Goal: Transaction & Acquisition: Purchase product/service

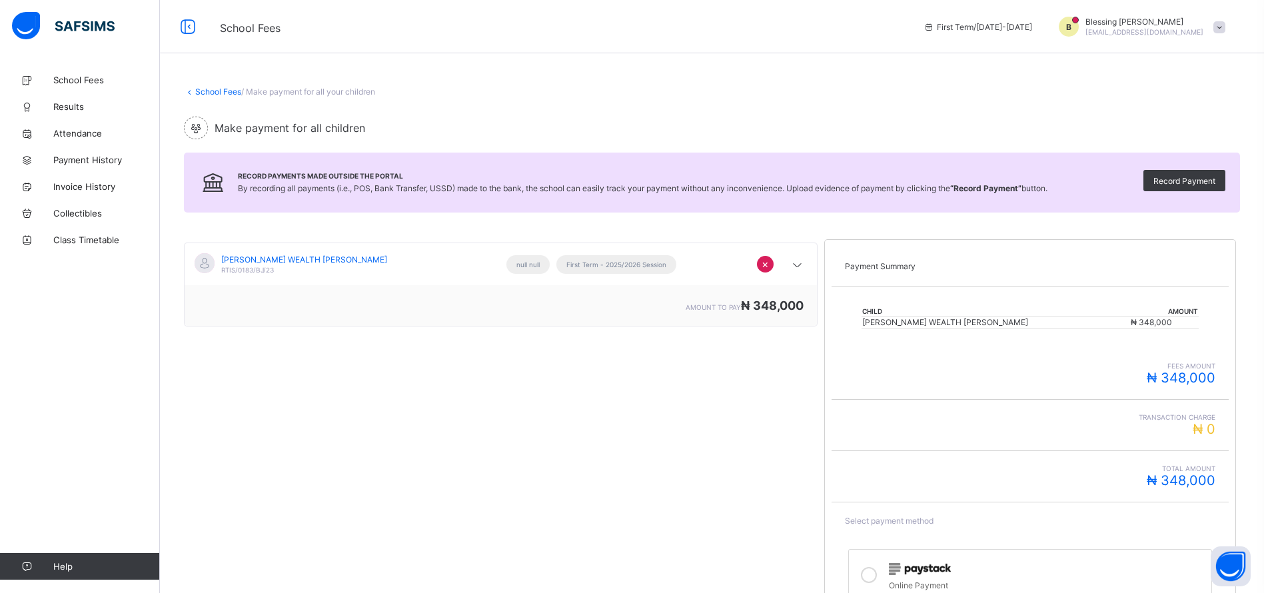
click at [620, 48] on div "School Fees First Term / [DATE]-[DATE] B Blessing [PERSON_NAME] [PERSON_NAME][E…" at bounding box center [632, 26] width 1264 height 53
click at [67, 160] on span "Payment History" at bounding box center [106, 160] width 107 height 11
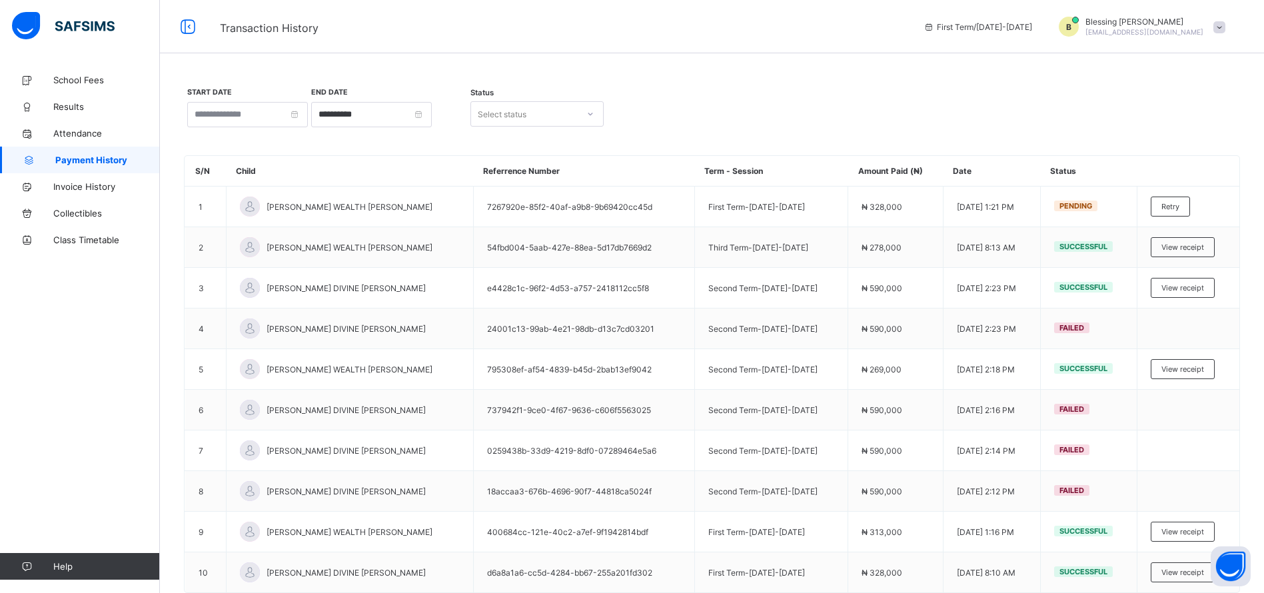
click at [842, 31] on span at bounding box center [1219, 27] width 12 height 12
click at [842, 131] on span "Logout" at bounding box center [1182, 130] width 88 height 15
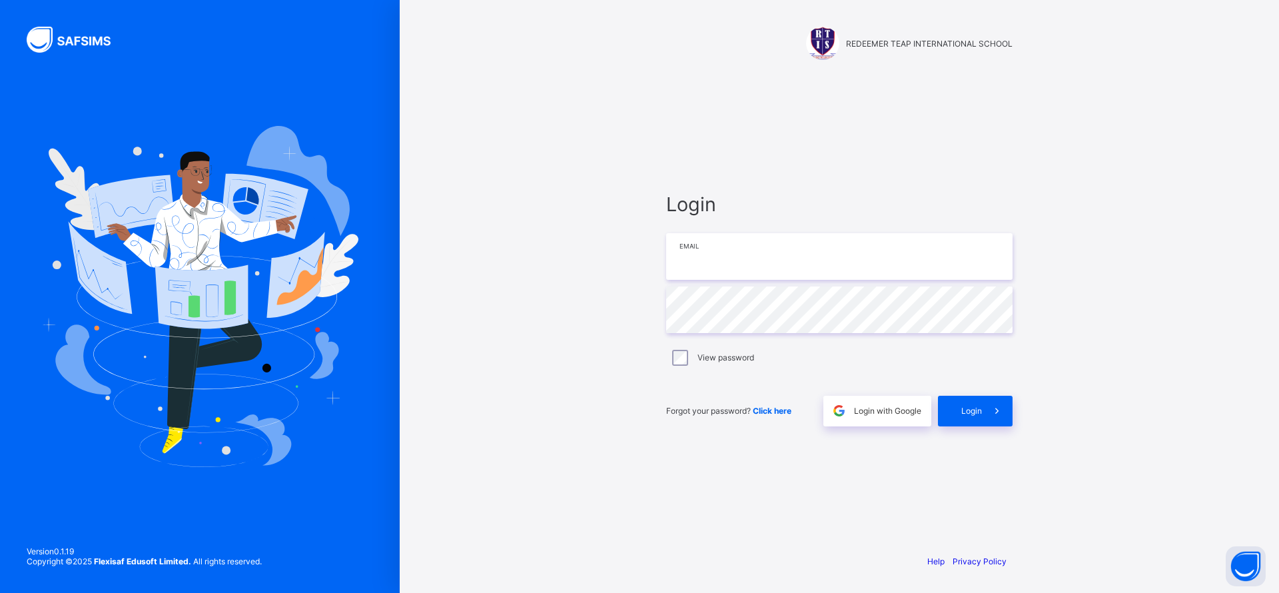
click at [740, 261] on input "email" at bounding box center [839, 256] width 346 height 47
drag, startPoint x: 740, startPoint y: 261, endPoint x: 694, endPoint y: 266, distance: 45.5
click at [694, 266] on input "email" at bounding box center [839, 256] width 346 height 47
paste input "**********"
type input "**********"
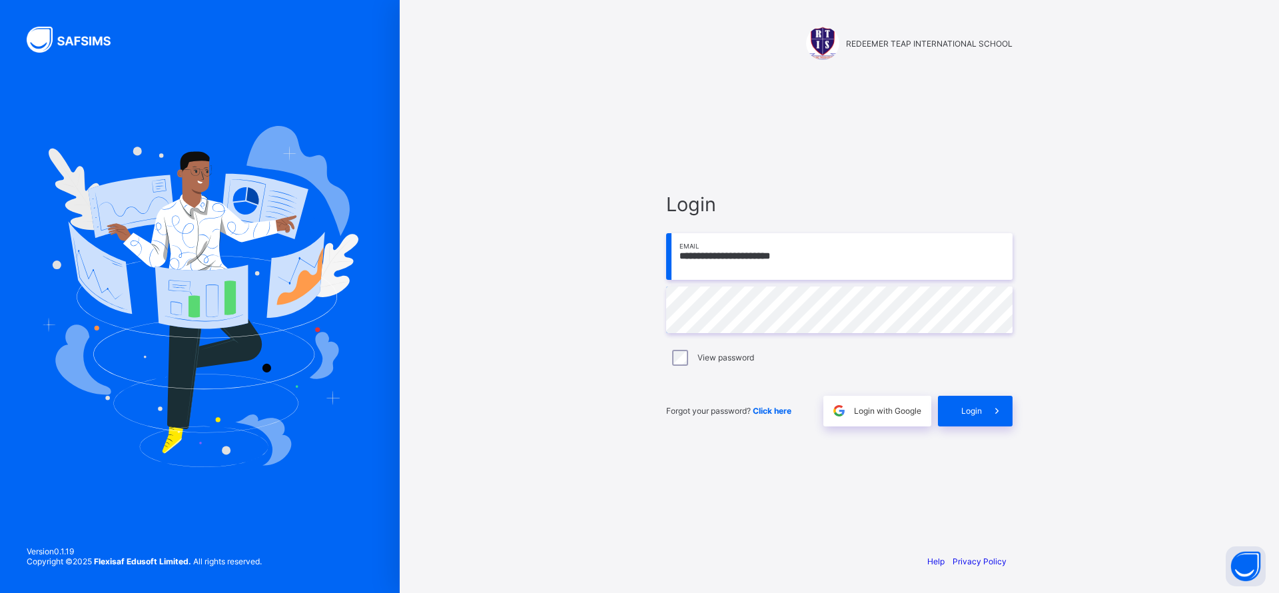
click at [842, 394] on div "Login" at bounding box center [975, 411] width 75 height 31
click at [827, 264] on input "email" at bounding box center [839, 256] width 346 height 47
paste input "**********"
type input "**********"
click at [700, 250] on input "email" at bounding box center [839, 256] width 346 height 47
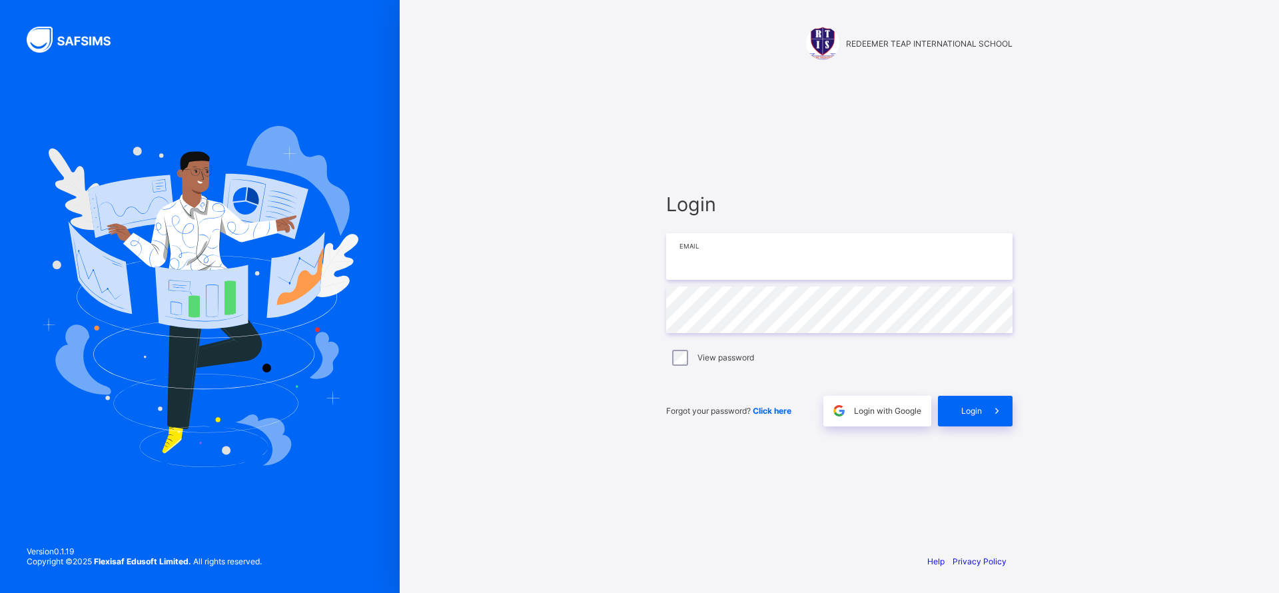
paste input "**********"
type input "**********"
click at [964, 410] on span "Login" at bounding box center [971, 411] width 21 height 10
click at [797, 263] on input "email" at bounding box center [839, 256] width 346 height 47
paste input "**********"
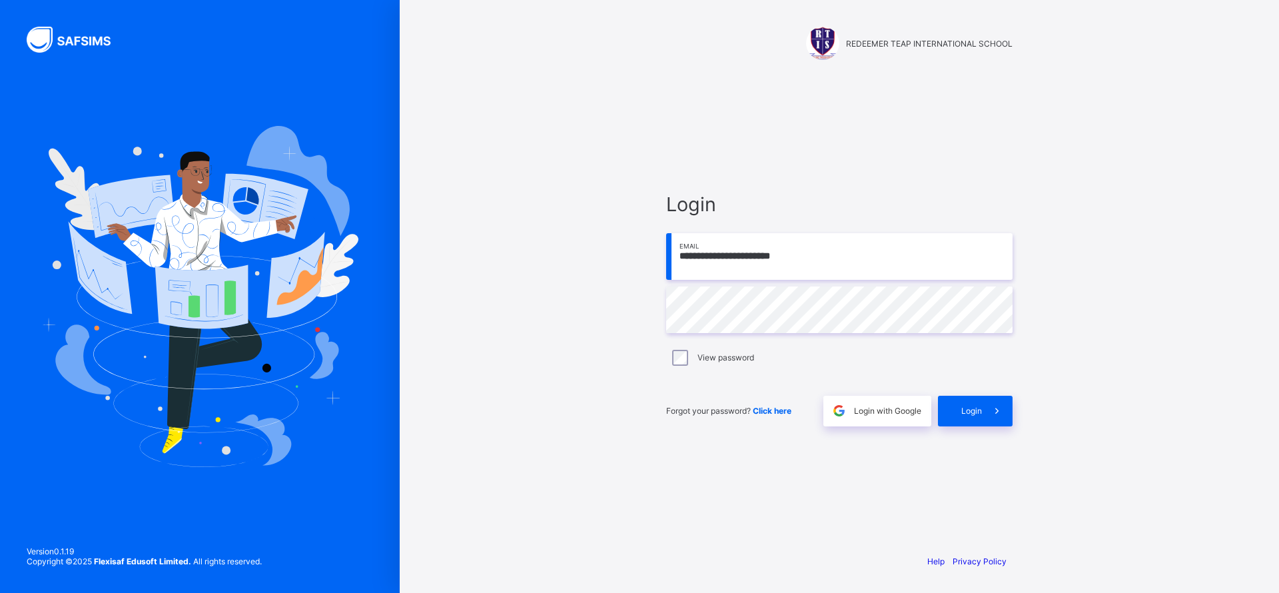
type input "**********"
click at [984, 413] on span at bounding box center [997, 411] width 31 height 31
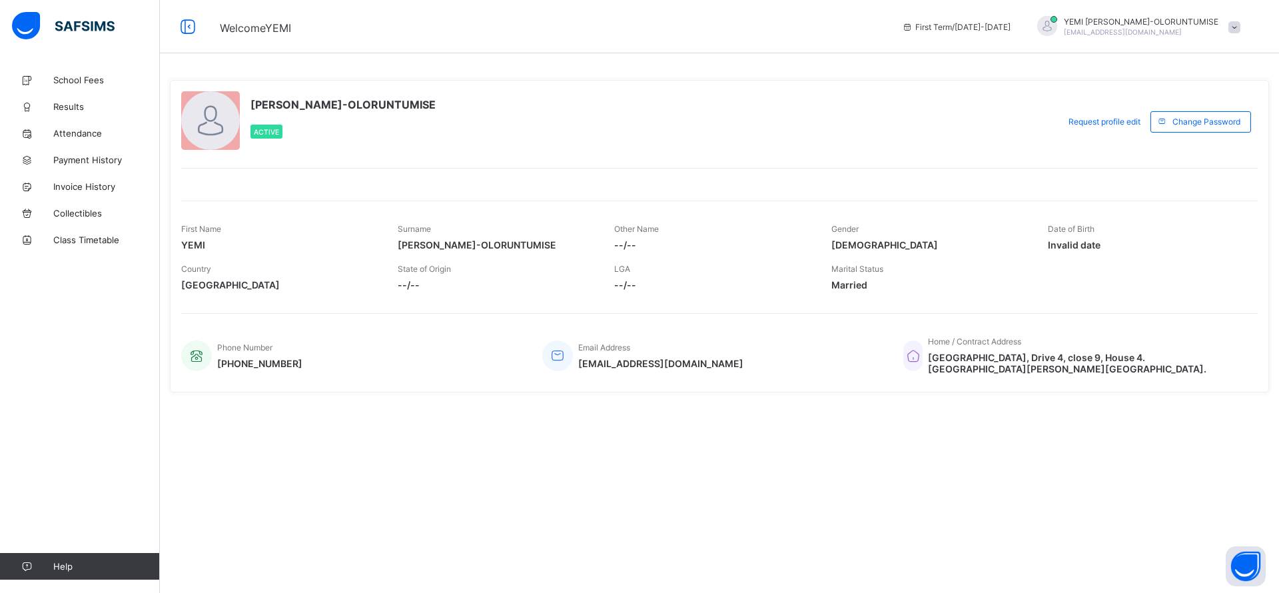
click at [93, 155] on span "Payment History" at bounding box center [106, 160] width 107 height 11
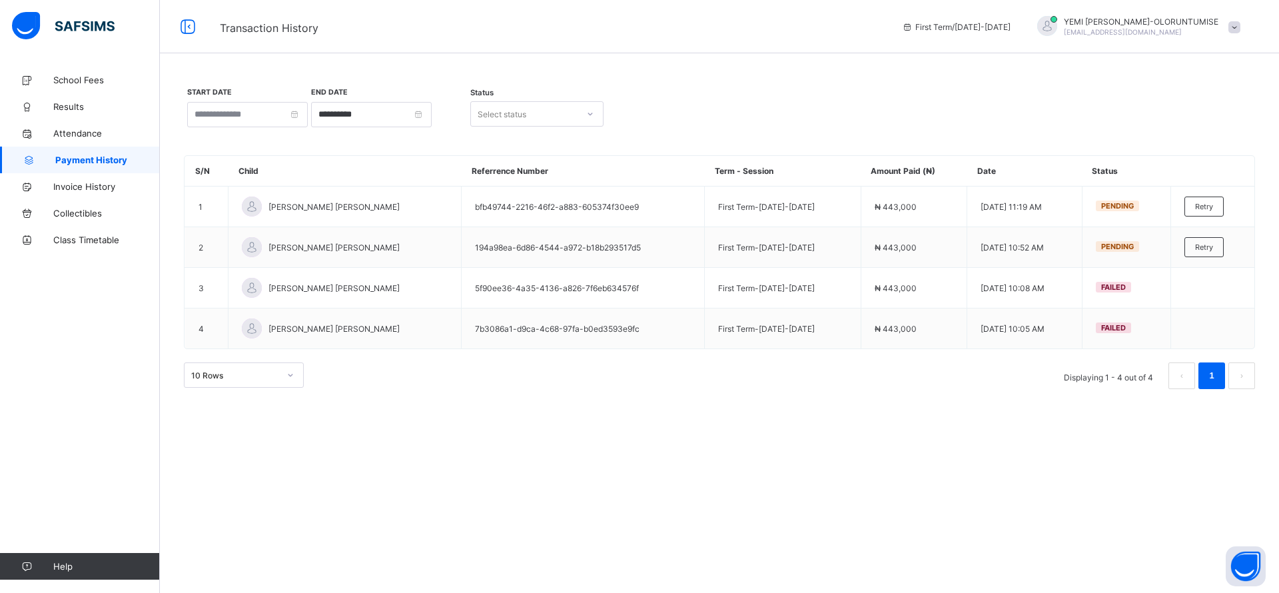
click at [1204, 207] on span "Retry" at bounding box center [1204, 206] width 18 height 9
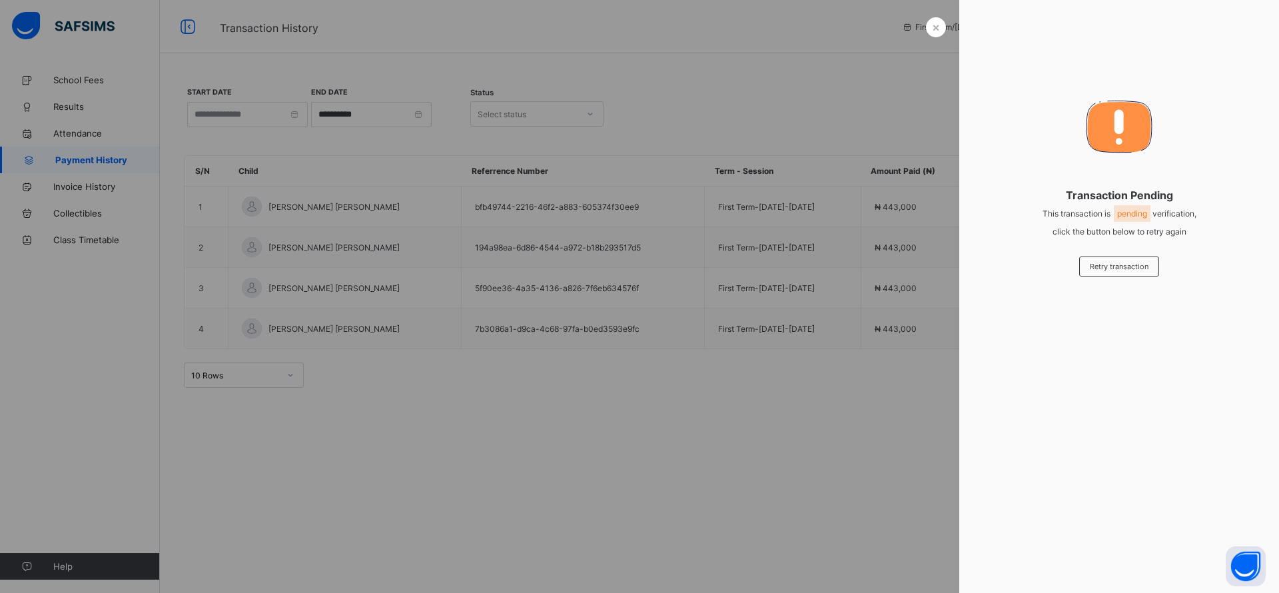
click at [934, 24] on span "×" at bounding box center [936, 27] width 8 height 14
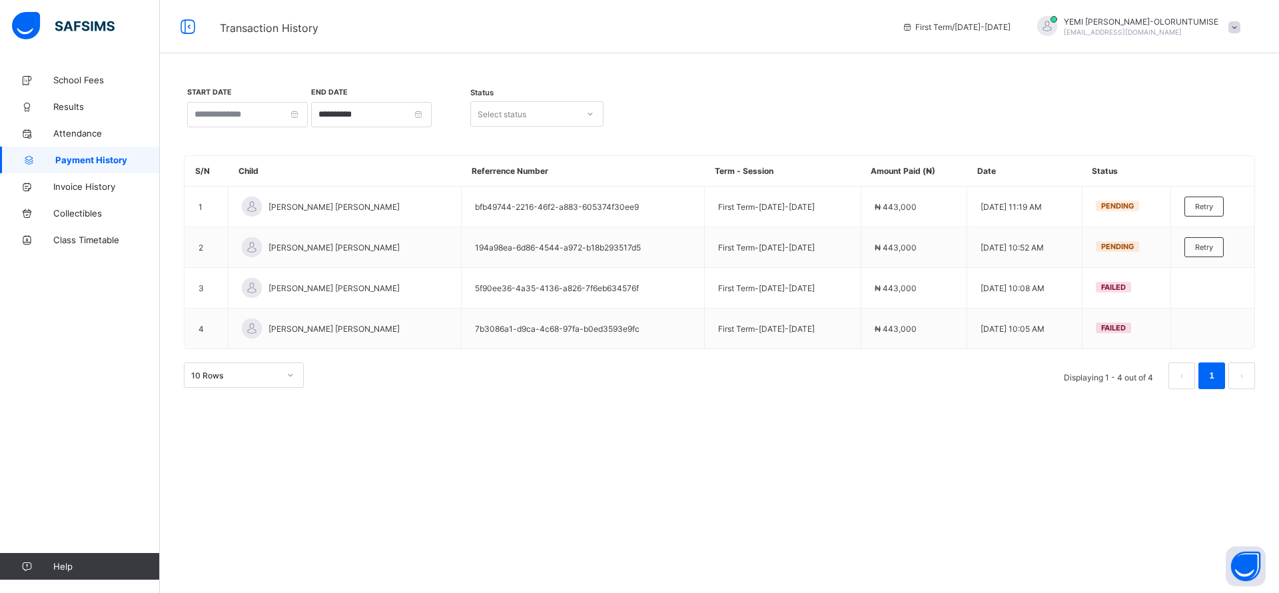
click at [1199, 247] on div "Retry" at bounding box center [1204, 247] width 39 height 20
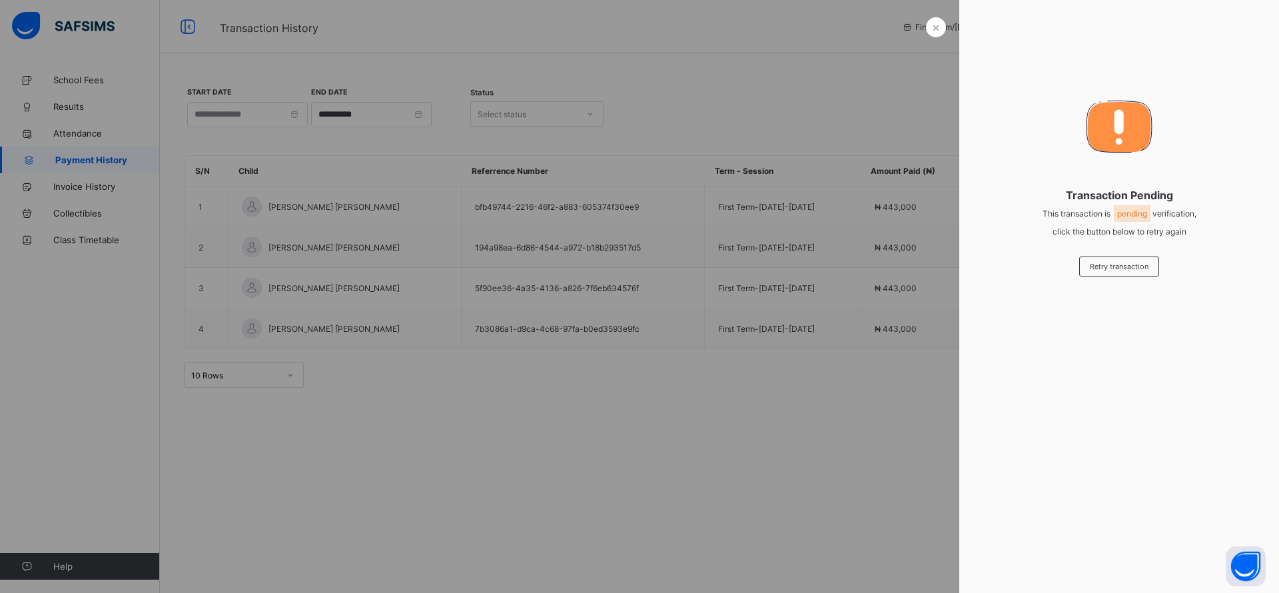
click at [930, 21] on div "×" at bounding box center [936, 27] width 20 height 20
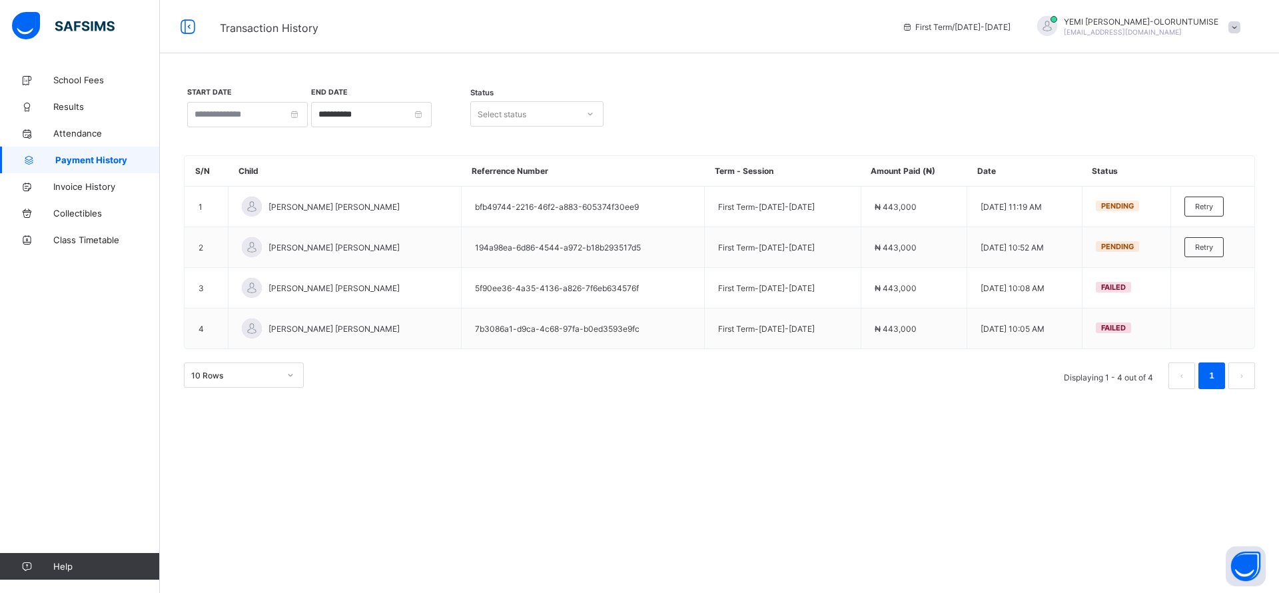
click at [1224, 249] on div "Retry" at bounding box center [1204, 247] width 39 height 20
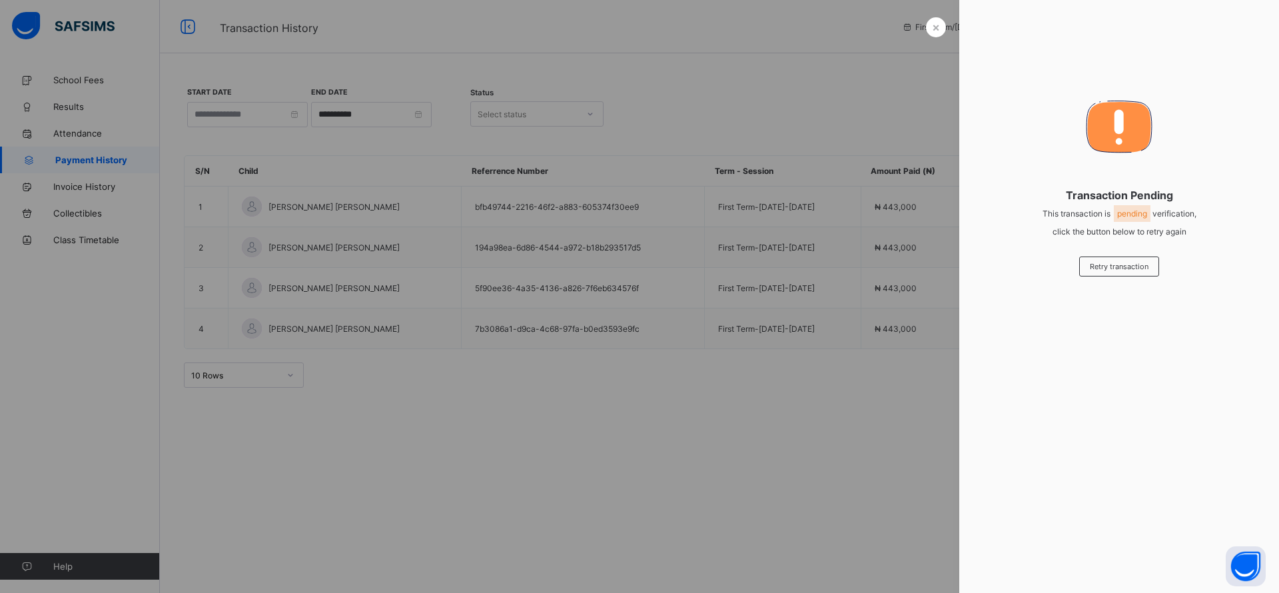
click at [933, 27] on span "×" at bounding box center [936, 27] width 8 height 14
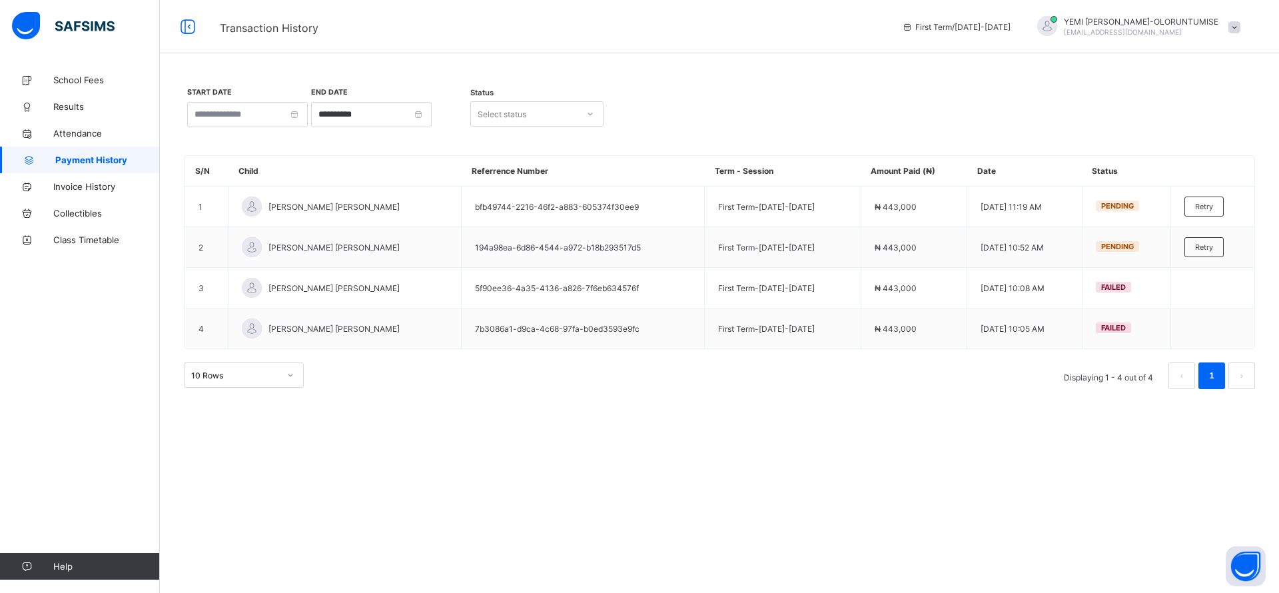
click at [1207, 205] on span "Retry" at bounding box center [1204, 206] width 18 height 9
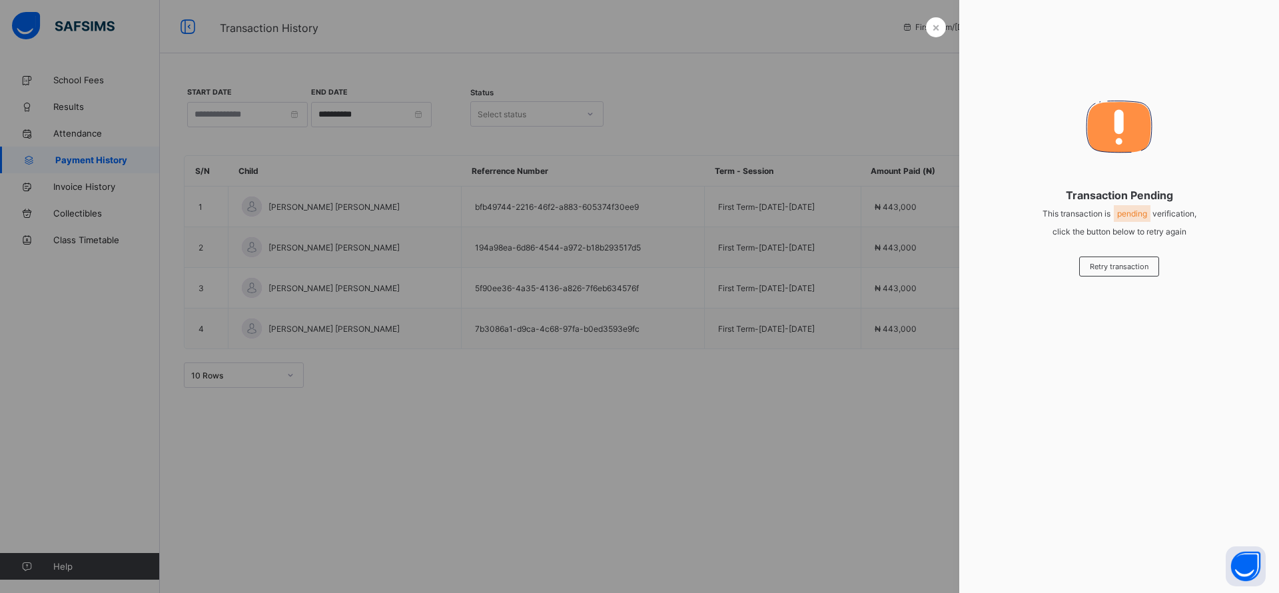
click at [933, 25] on span "×" at bounding box center [936, 27] width 8 height 14
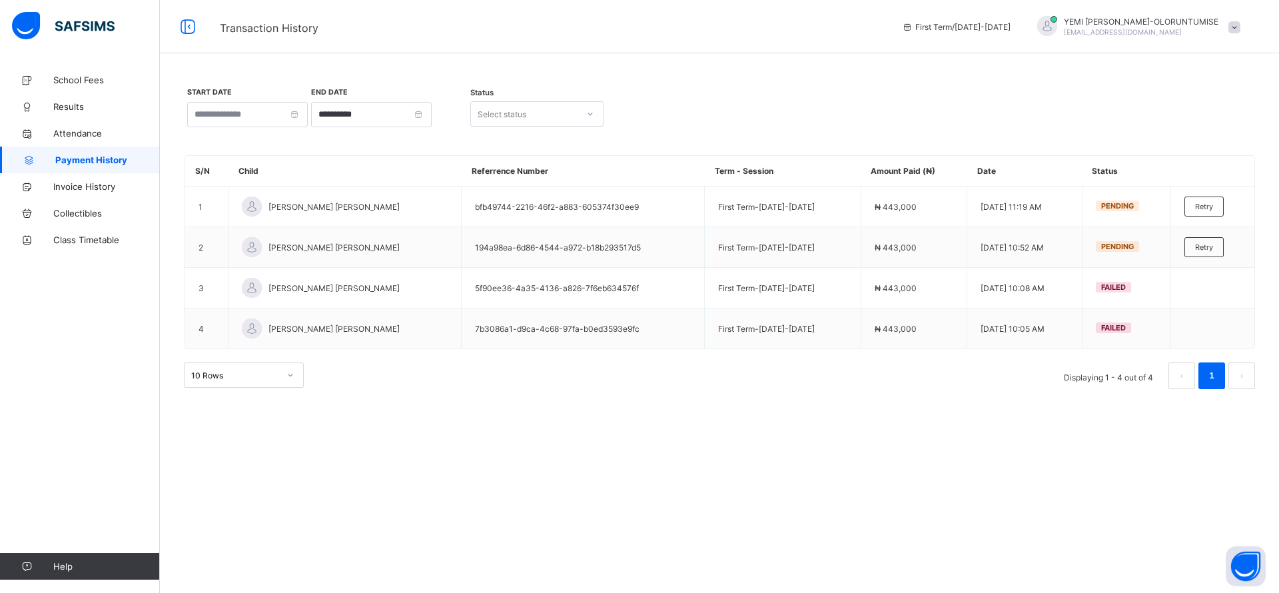
click at [1233, 29] on span at bounding box center [1235, 27] width 12 height 12
click at [802, 496] on div "**********" at bounding box center [719, 296] width 1119 height 593
click at [1235, 30] on span at bounding box center [1235, 27] width 12 height 12
click at [1198, 129] on span "Logout" at bounding box center [1197, 131] width 88 height 15
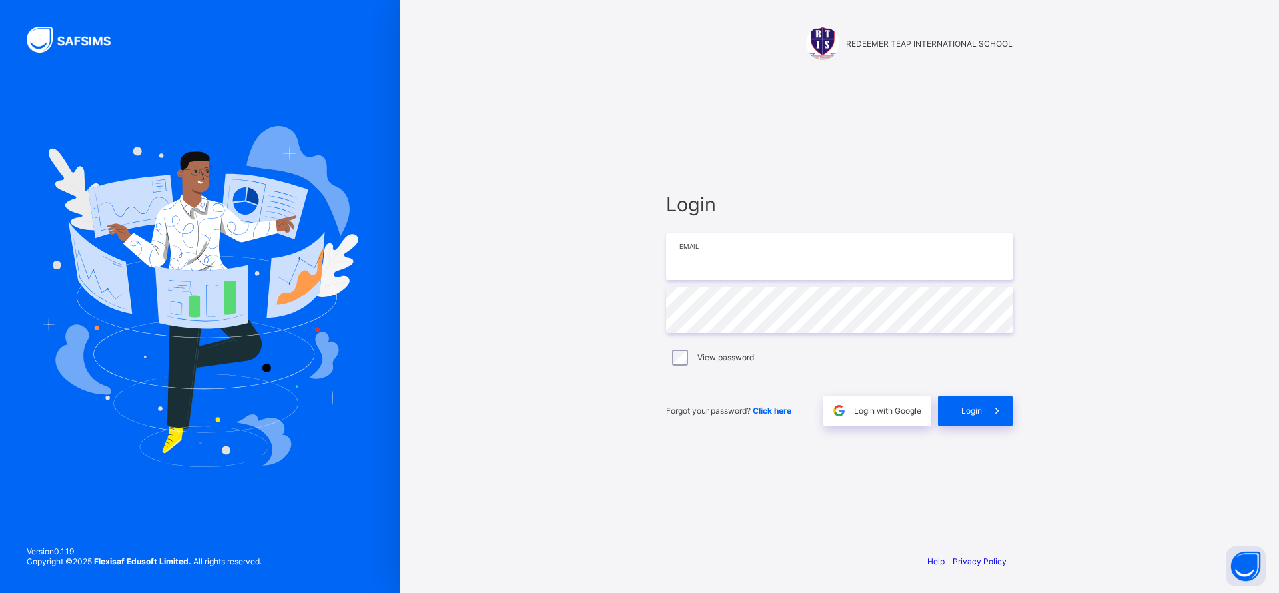
click at [730, 255] on input "email" at bounding box center [839, 256] width 346 height 47
paste input "**********"
type input "**********"
click at [963, 408] on span "Login" at bounding box center [971, 411] width 21 height 10
click at [959, 405] on div "Login" at bounding box center [975, 411] width 75 height 31
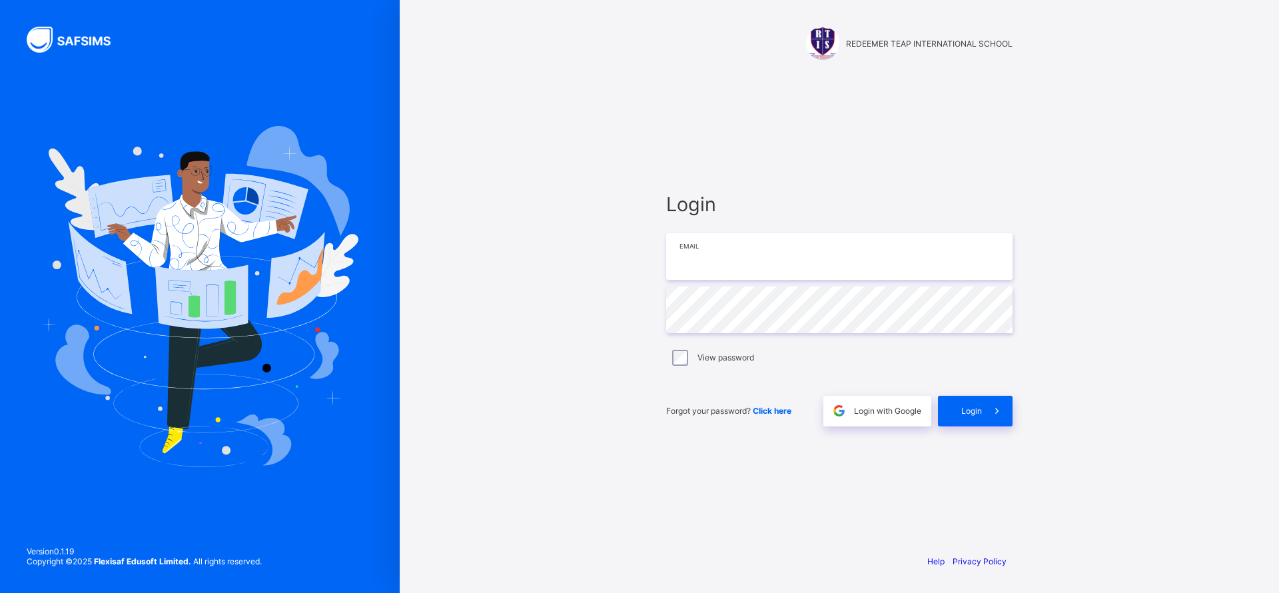
click at [739, 261] on input "email" at bounding box center [839, 256] width 346 height 47
paste input "**********"
type input "**********"
click at [989, 408] on span at bounding box center [997, 411] width 31 height 31
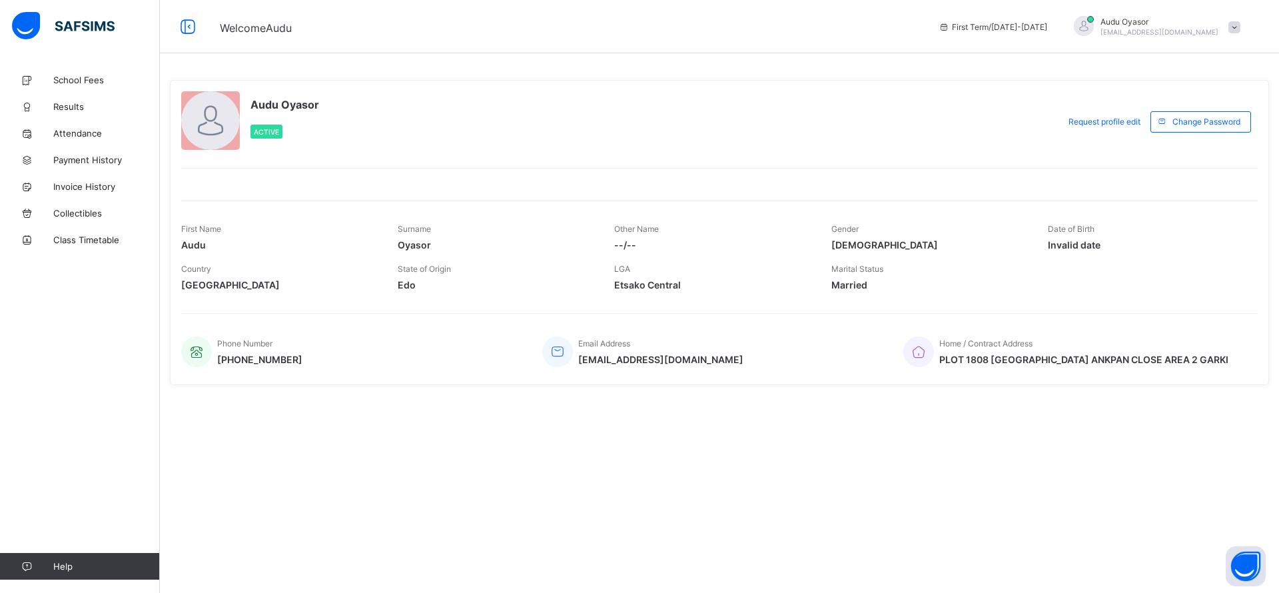
click at [88, 87] on link "School Fees" at bounding box center [80, 80] width 160 height 27
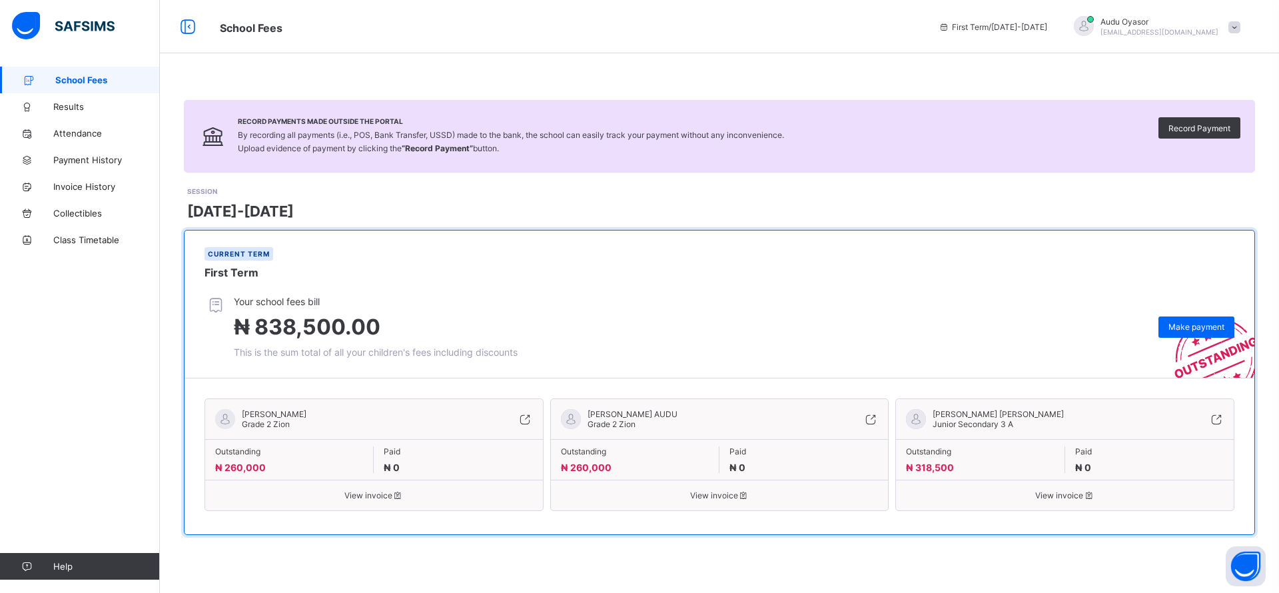
click at [1179, 326] on span "Make payment" at bounding box center [1197, 327] width 56 height 10
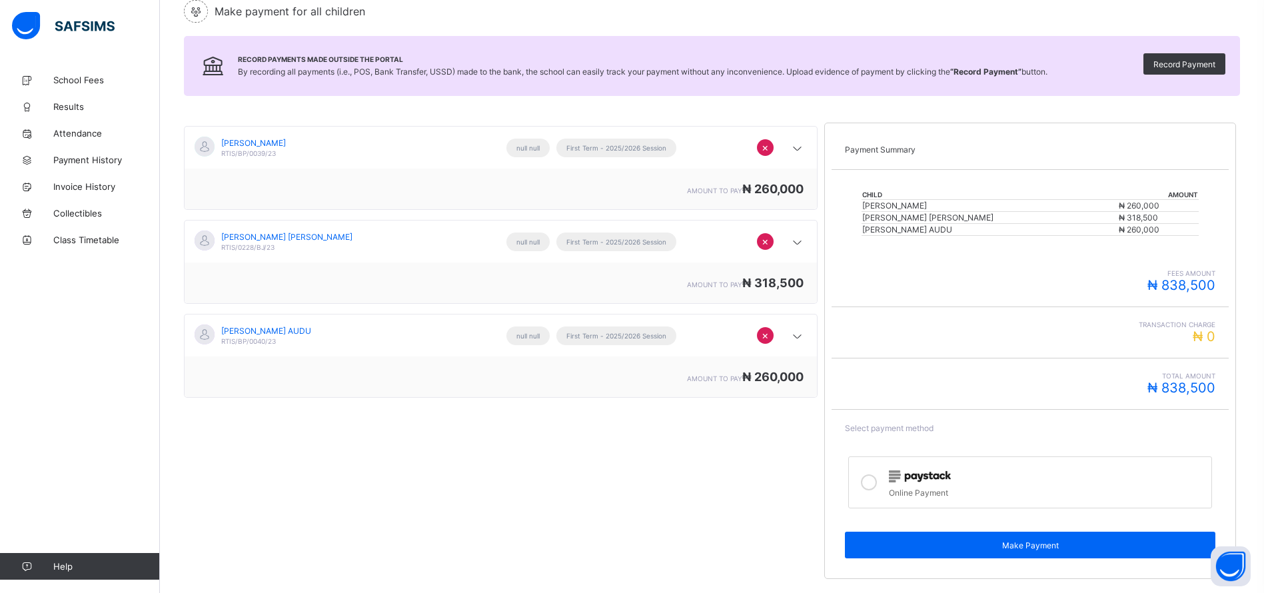
scroll to position [152, 0]
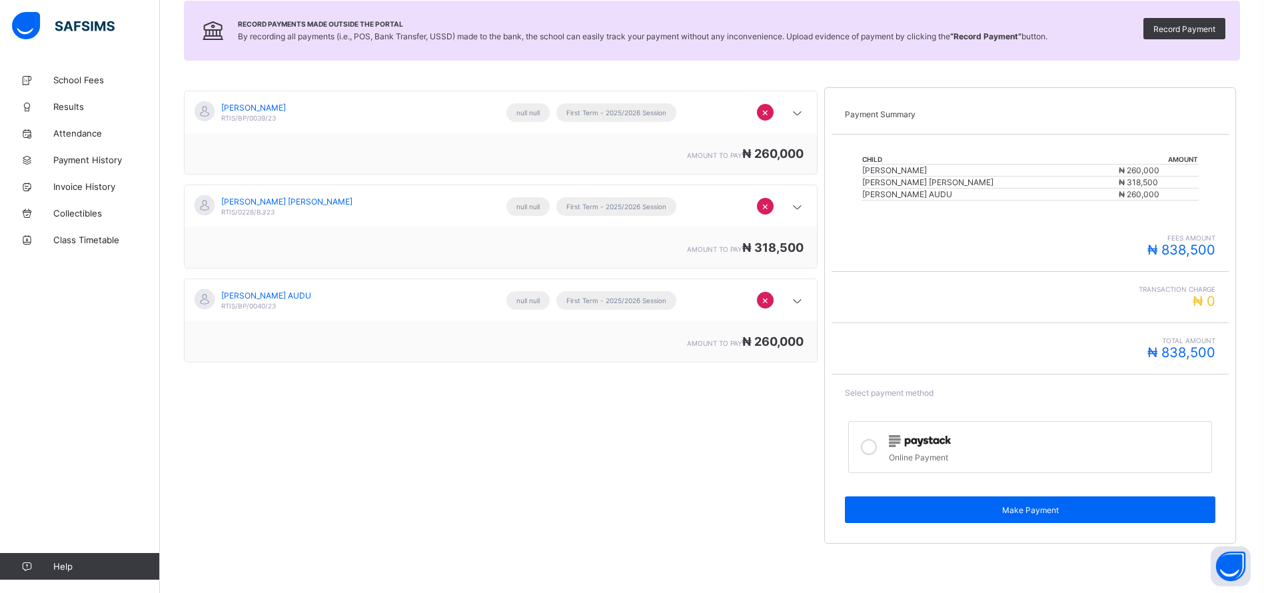
click at [895, 432] on label "Online Payment" at bounding box center [1030, 447] width 364 height 52
click at [1072, 509] on span "Make Payment" at bounding box center [1030, 510] width 350 height 10
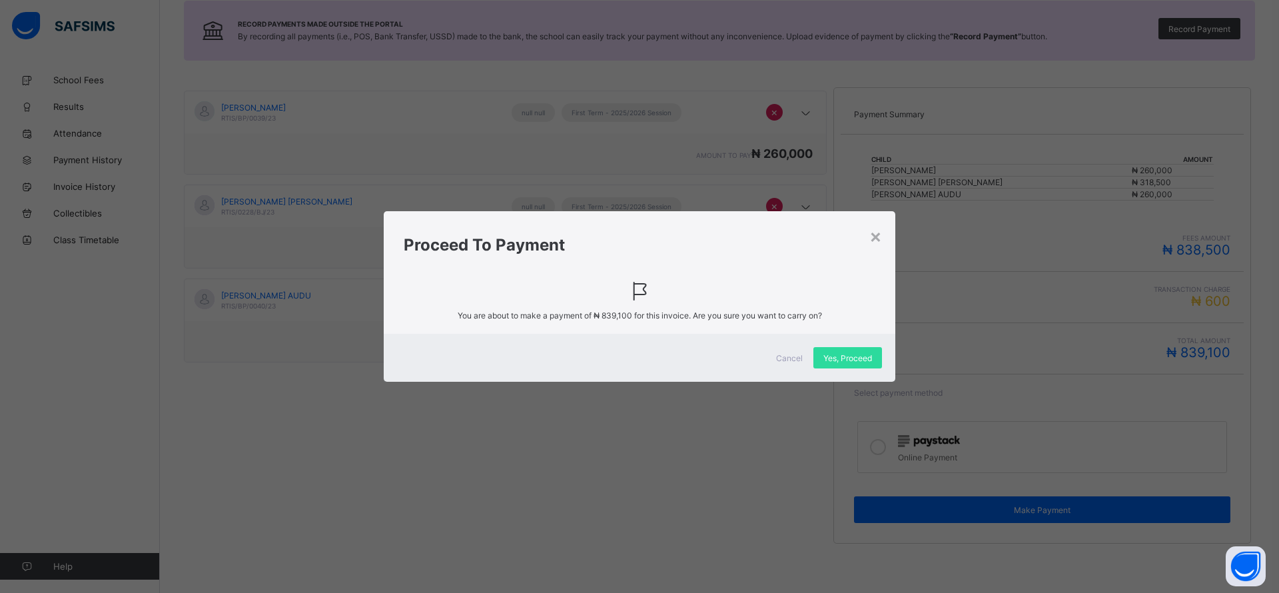
click at [847, 358] on span "Yes, Proceed" at bounding box center [847, 358] width 49 height 10
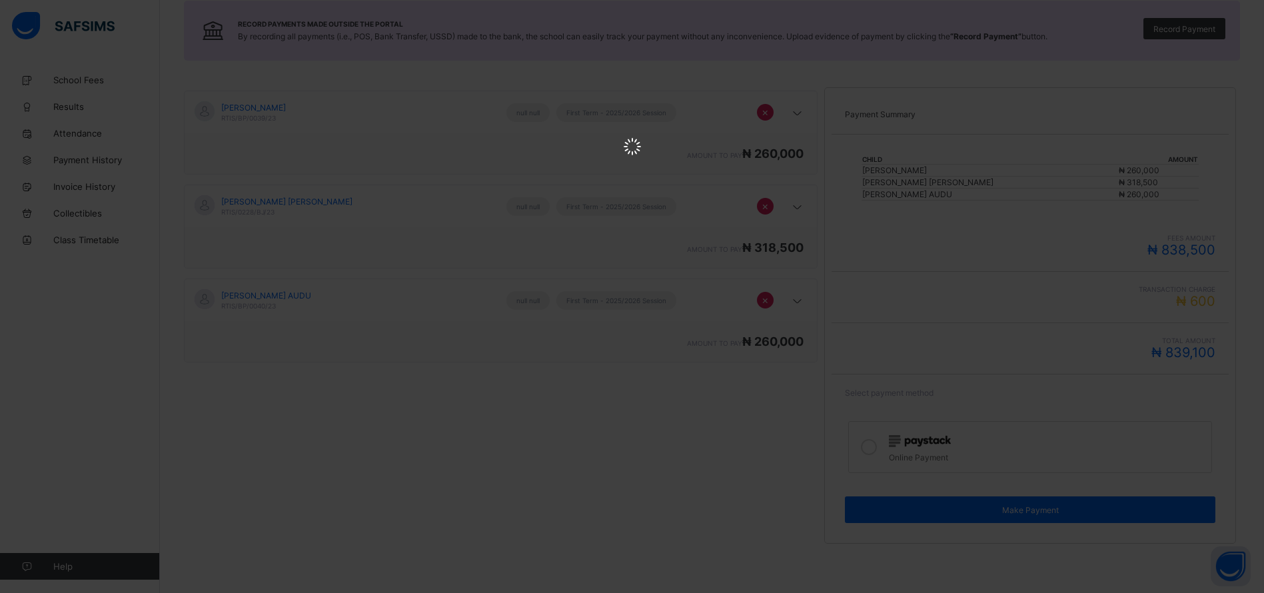
scroll to position [0, 0]
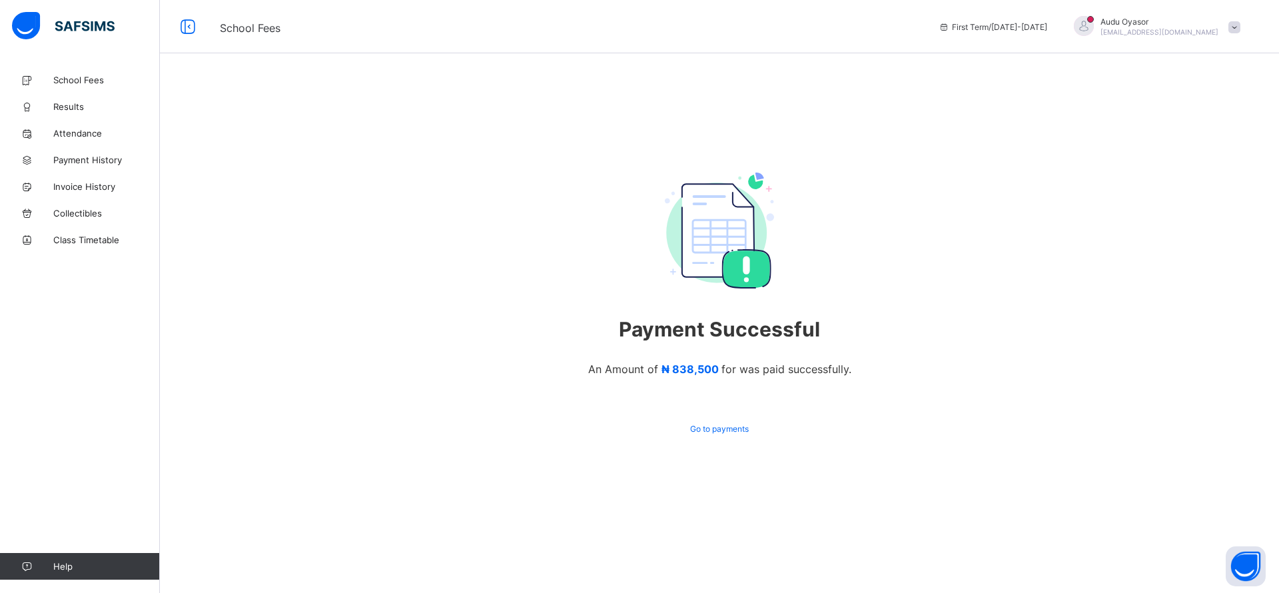
click at [73, 165] on span "Payment History" at bounding box center [106, 160] width 107 height 11
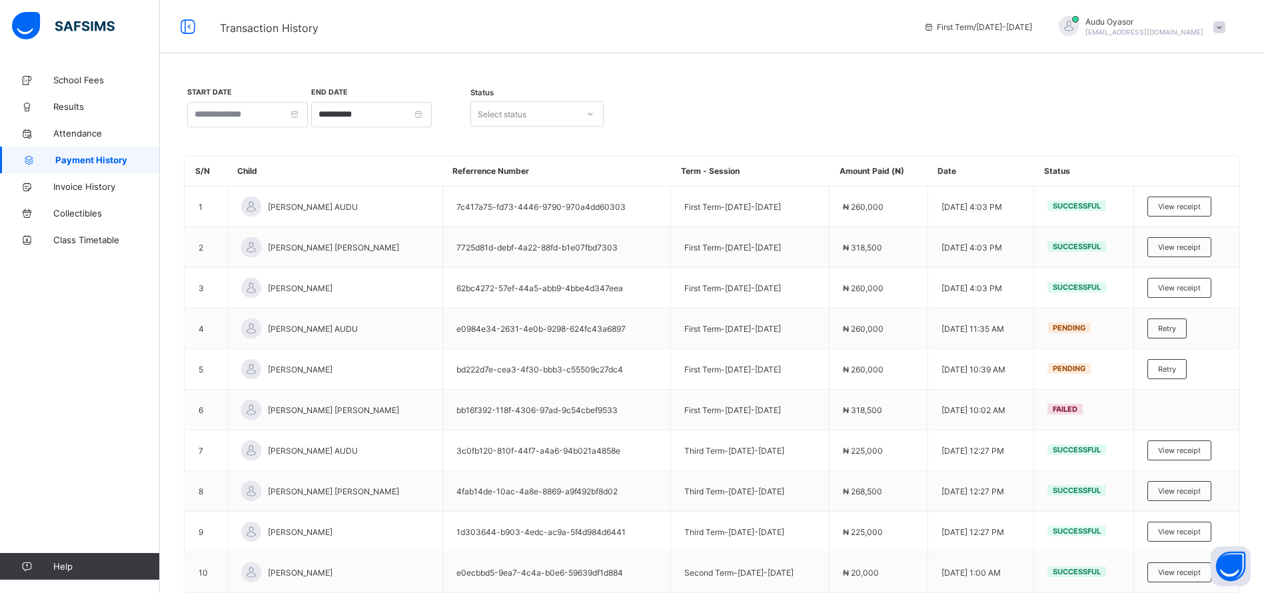
click at [1187, 284] on span "View receipt" at bounding box center [1179, 287] width 43 height 9
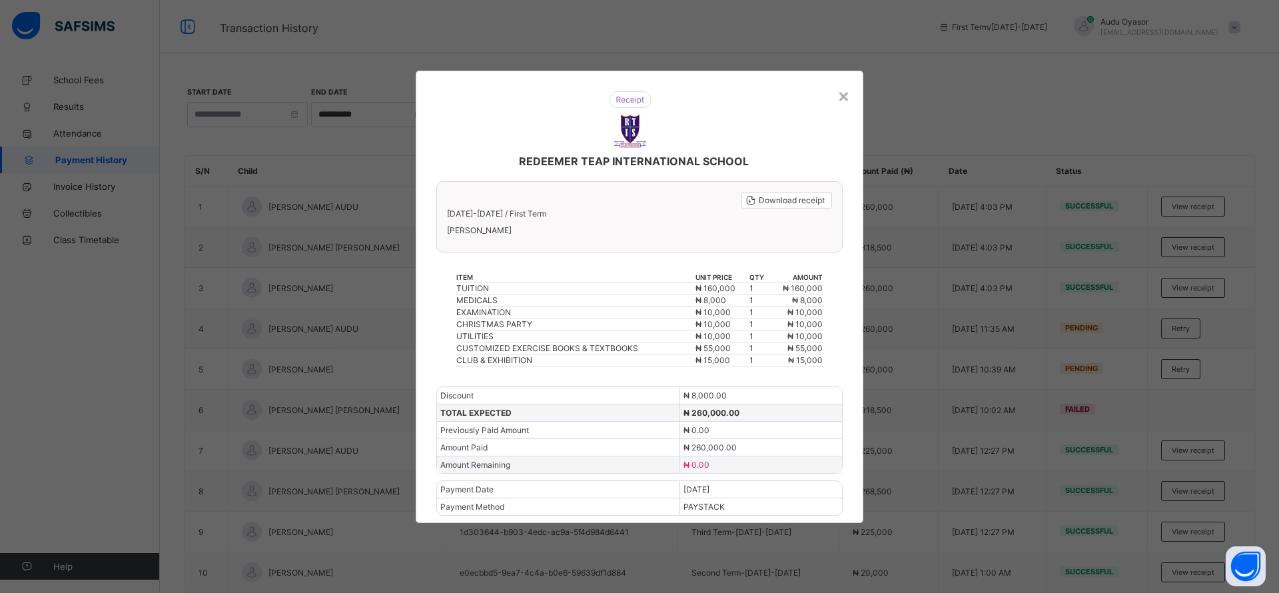
click at [791, 192] on div "Download receipt" at bounding box center [787, 200] width 91 height 17
click at [845, 94] on div "×" at bounding box center [843, 95] width 13 height 23
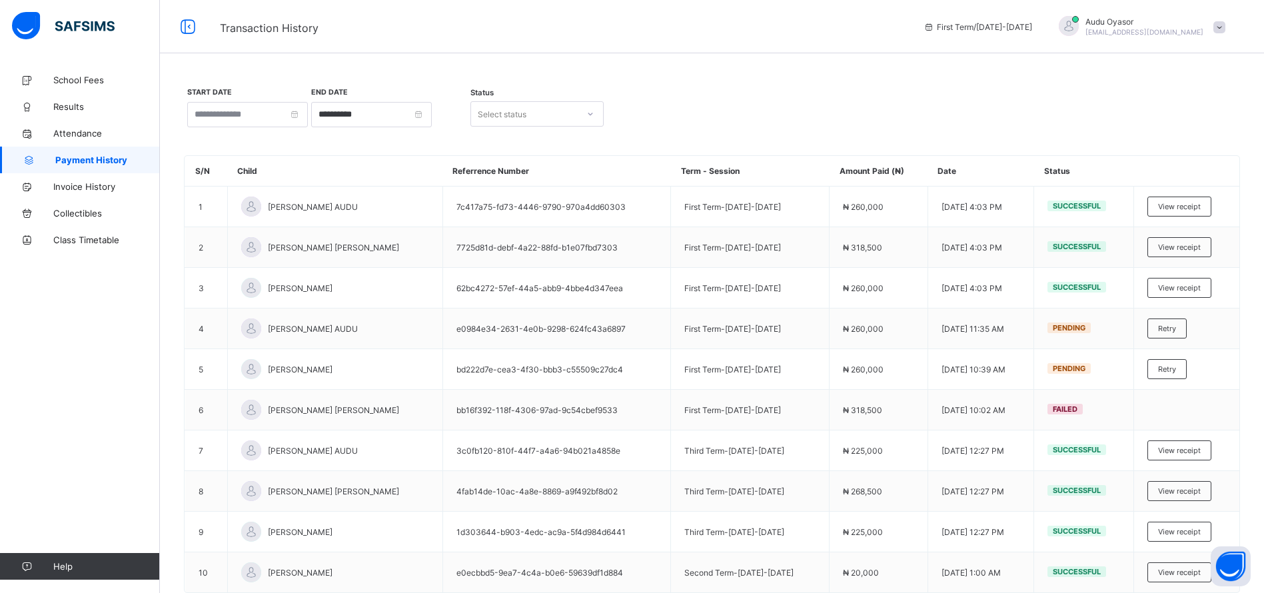
click at [1185, 248] on span "View receipt" at bounding box center [1179, 247] width 43 height 9
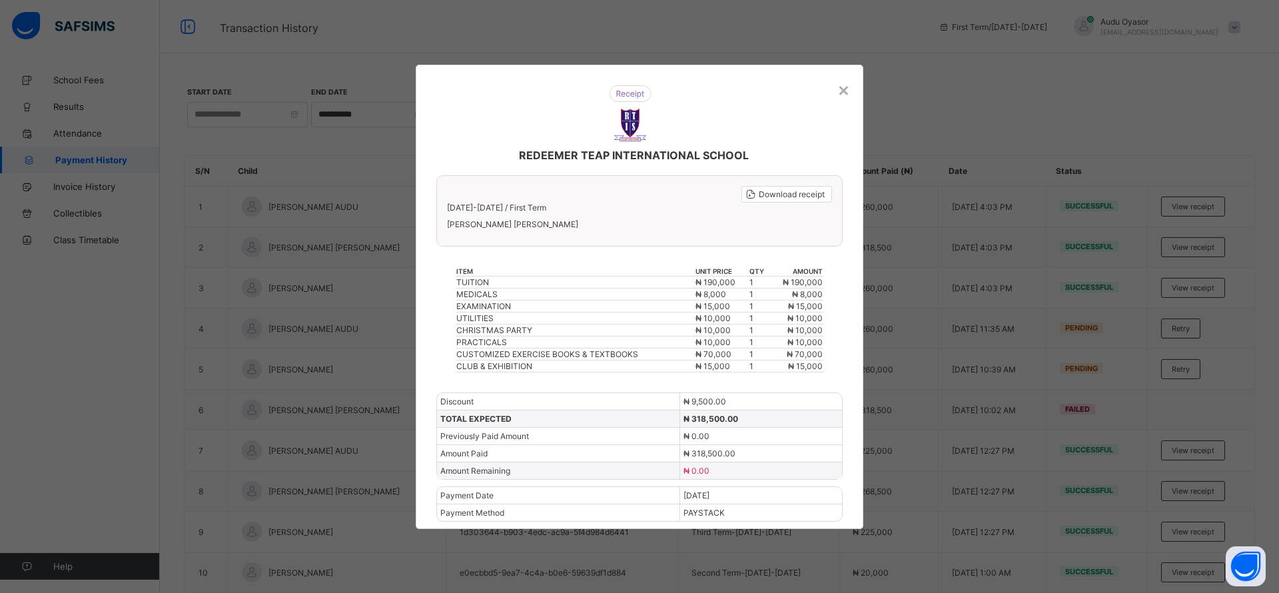
click at [780, 195] on span "Download receipt" at bounding box center [792, 194] width 66 height 10
click at [843, 93] on div "×" at bounding box center [843, 89] width 13 height 23
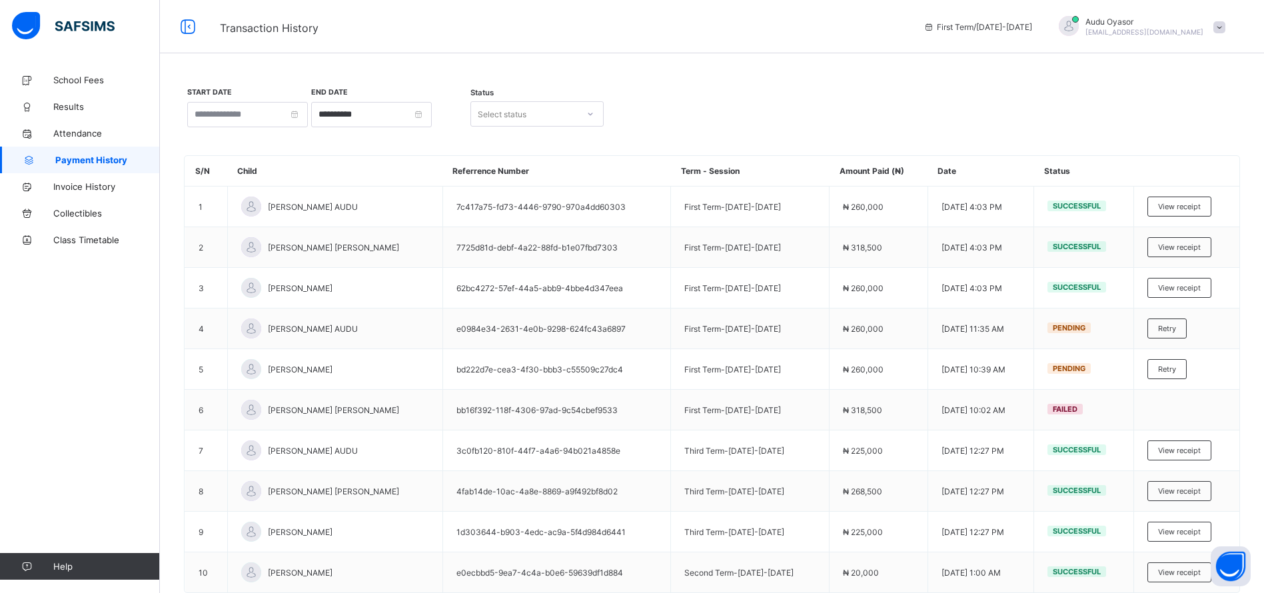
click at [1184, 287] on span "View receipt" at bounding box center [1179, 287] width 43 height 9
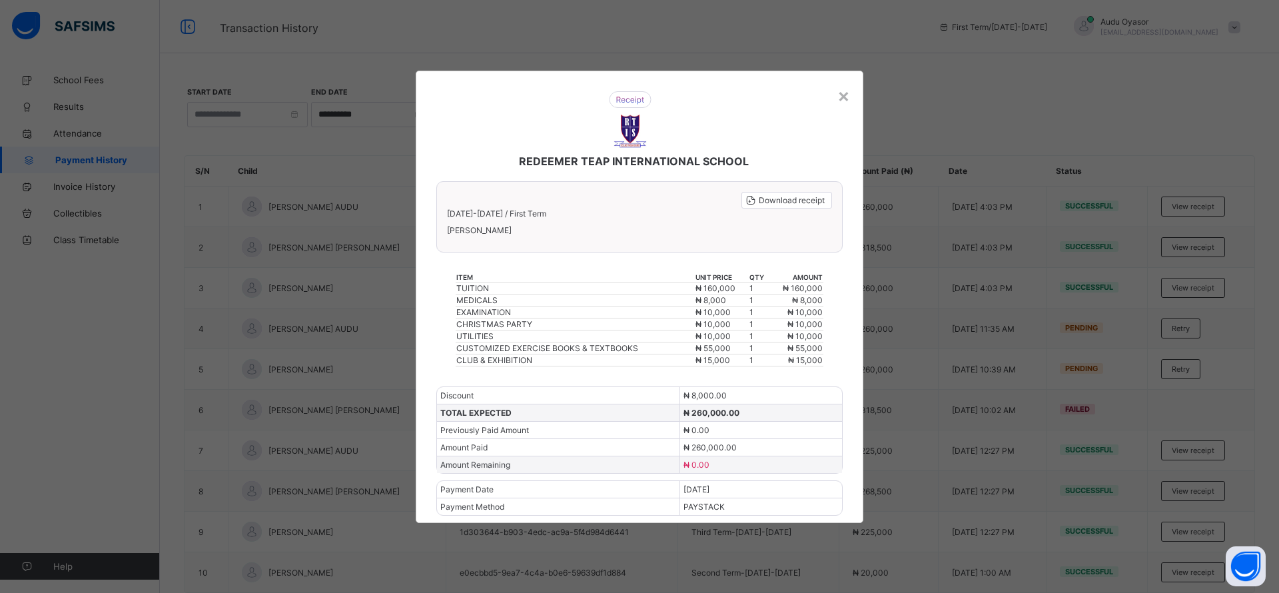
click at [769, 200] on span "Download receipt" at bounding box center [792, 200] width 66 height 10
click at [843, 99] on div "×" at bounding box center [843, 95] width 13 height 23
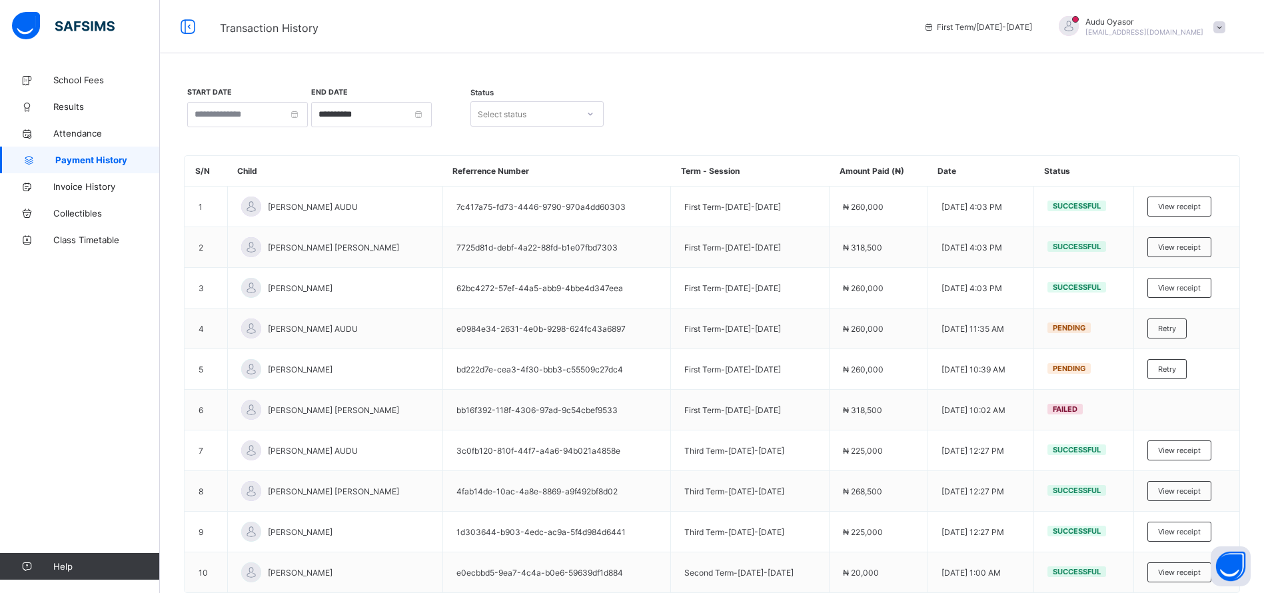
click at [61, 109] on span "Results" at bounding box center [106, 106] width 107 height 11
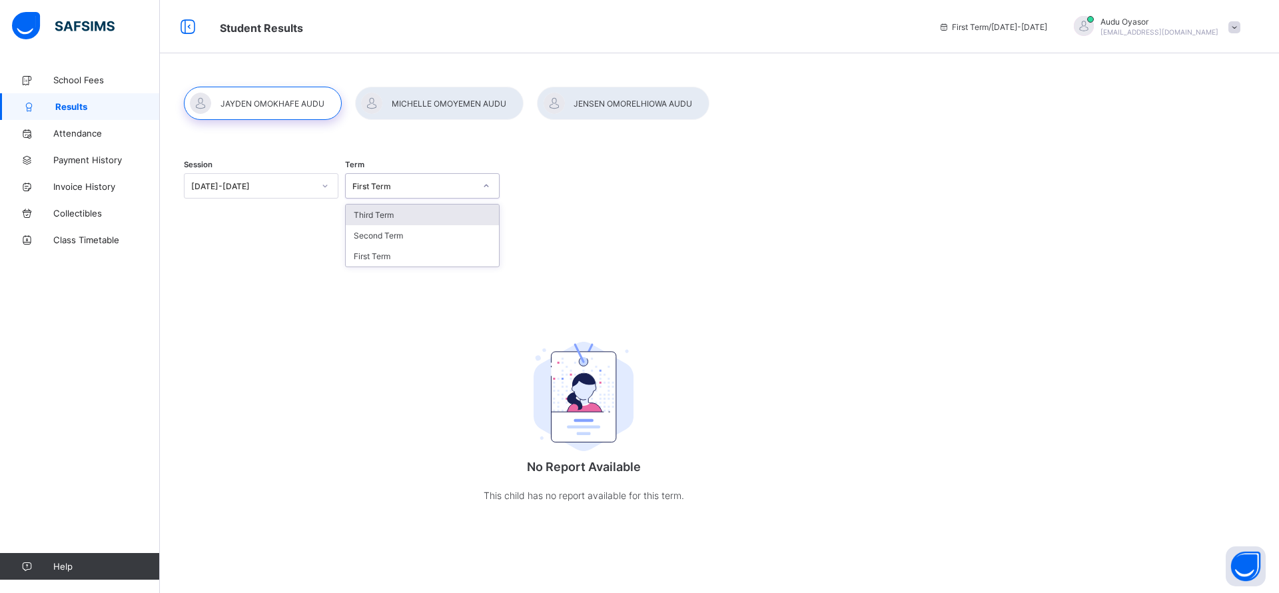
click at [374, 182] on div "First Term" at bounding box center [413, 186] width 123 height 10
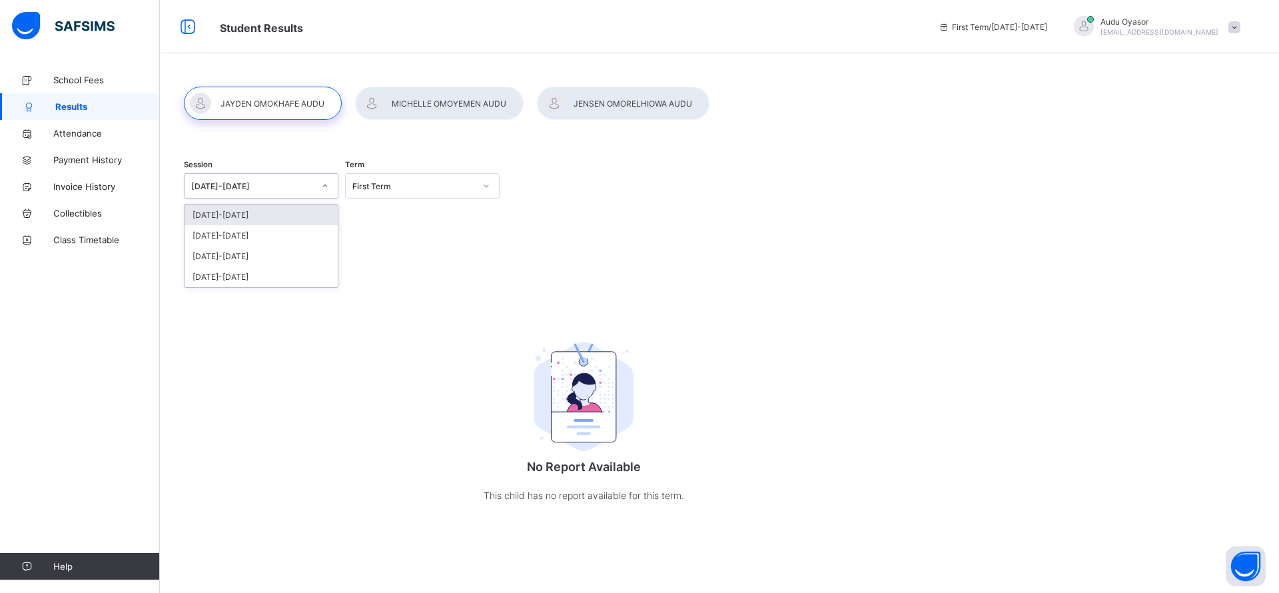
click at [224, 187] on div "[DATE]-[DATE]" at bounding box center [252, 186] width 123 height 10
click at [223, 231] on div "[DATE]-[DATE]" at bounding box center [261, 235] width 153 height 21
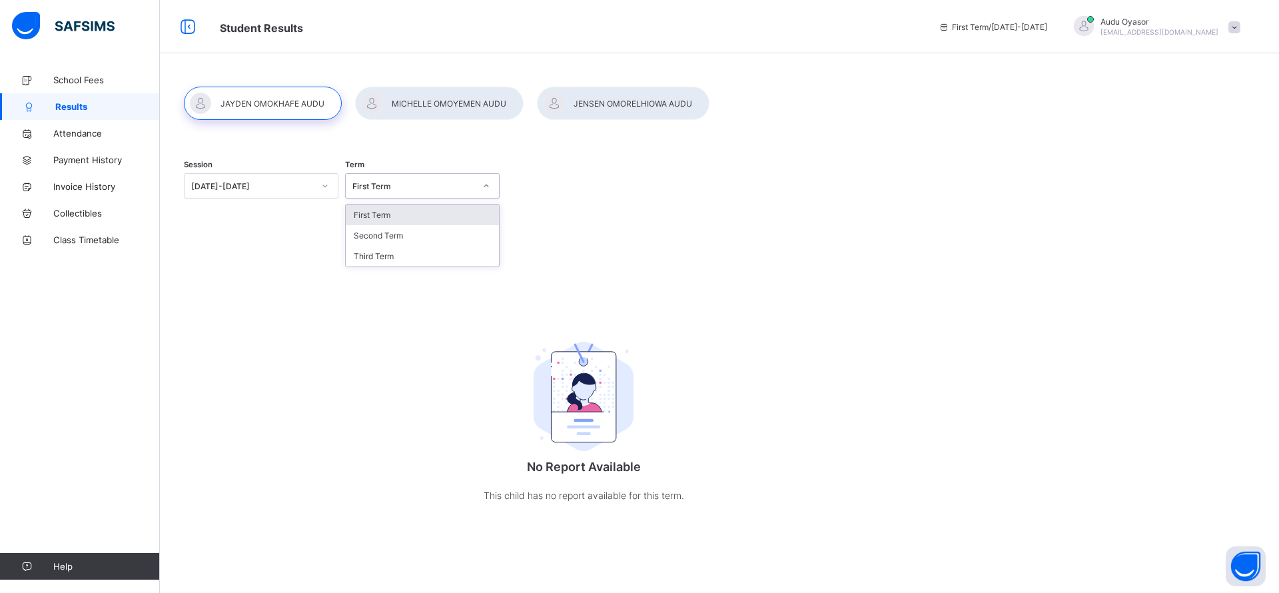
click at [408, 181] on div "First Term" at bounding box center [413, 186] width 123 height 10
click at [354, 253] on div "Third Term" at bounding box center [422, 256] width 153 height 21
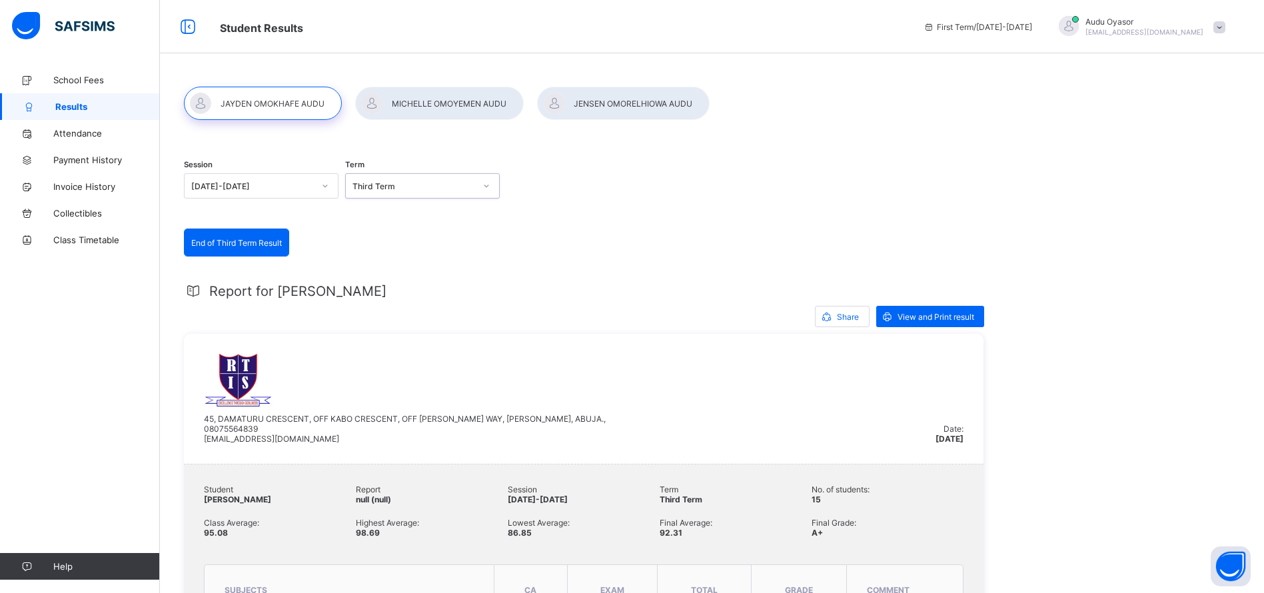
click at [932, 310] on div "View and Print result" at bounding box center [930, 316] width 108 height 21
click at [444, 101] on div at bounding box center [439, 103] width 169 height 33
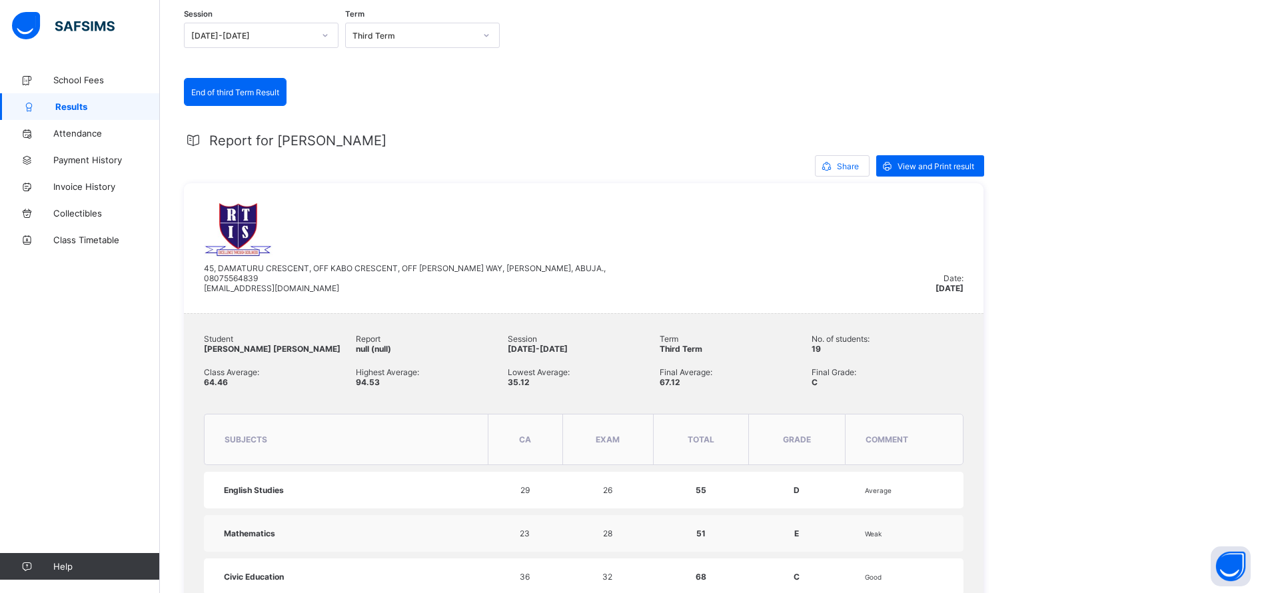
scroll to position [160, 0]
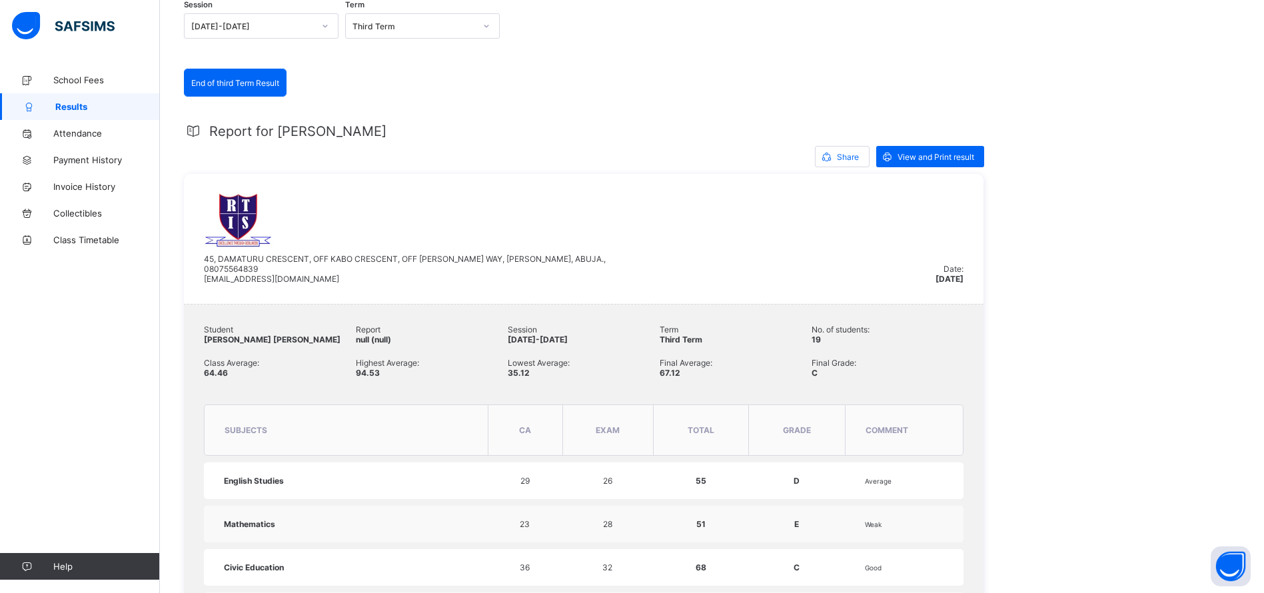
click at [899, 158] on span "View and Print result" at bounding box center [935, 157] width 77 height 10
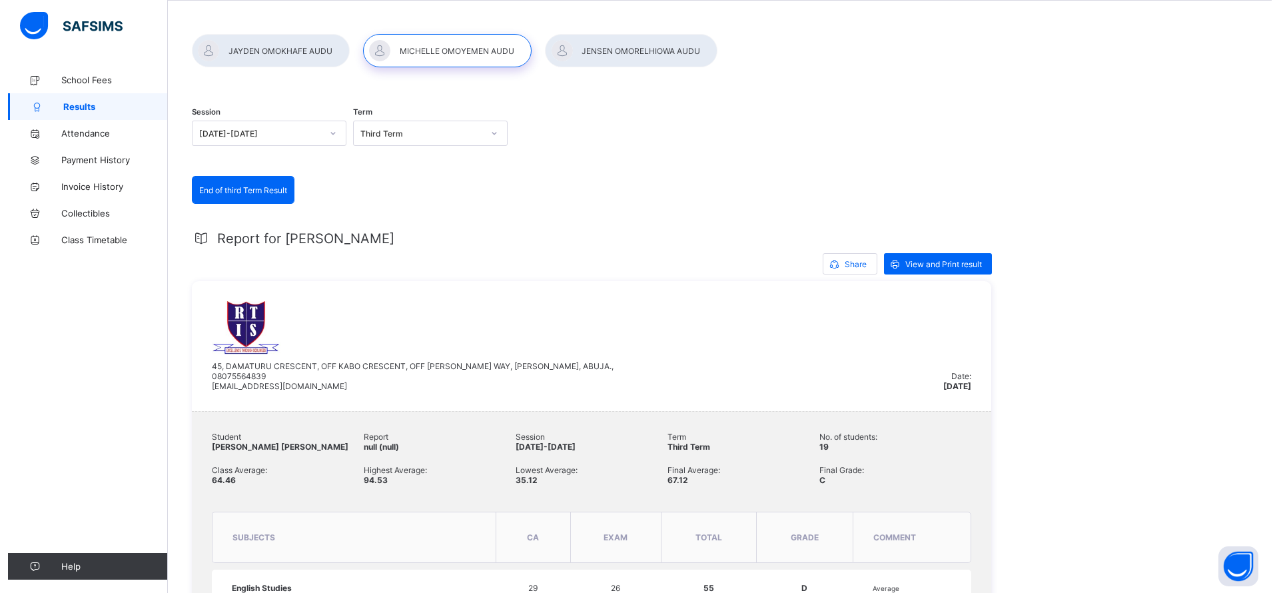
scroll to position [0, 0]
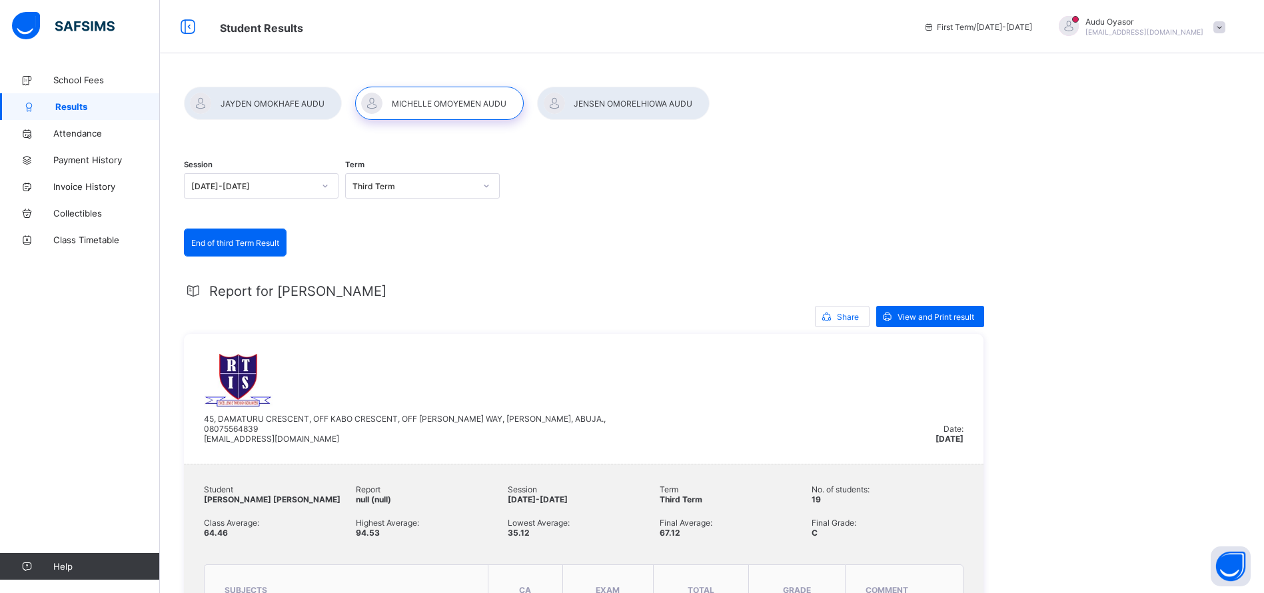
click at [616, 100] on div at bounding box center [623, 103] width 173 height 33
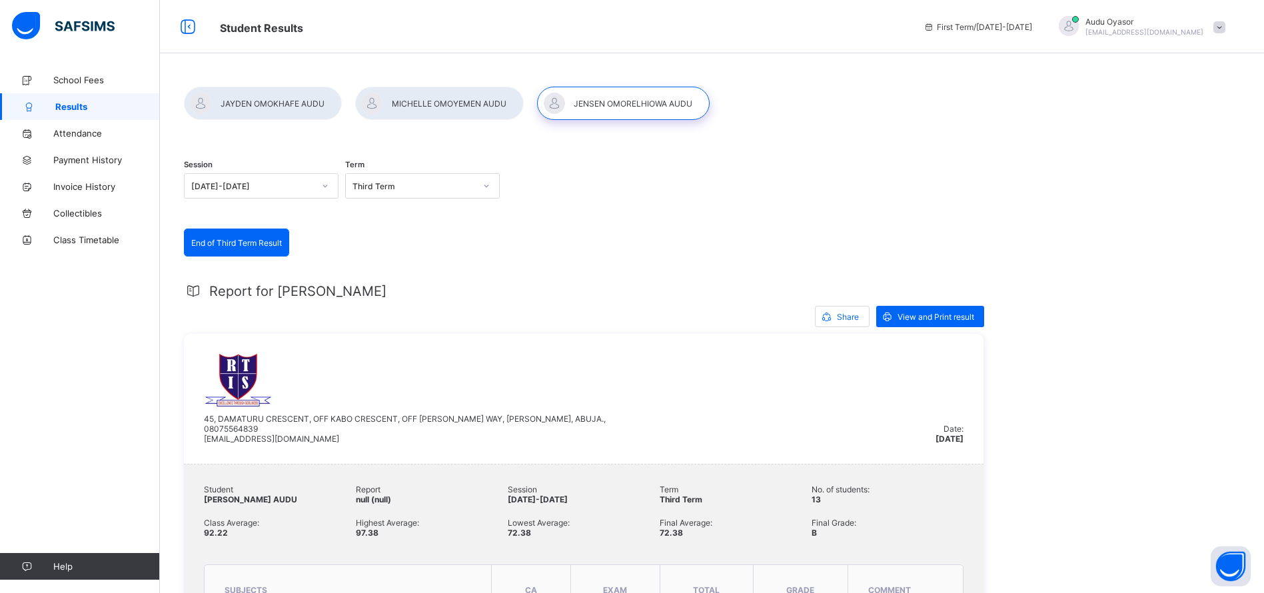
click at [917, 320] on span "View and Print result" at bounding box center [935, 317] width 77 height 10
click at [92, 161] on span "Payment History" at bounding box center [106, 160] width 107 height 11
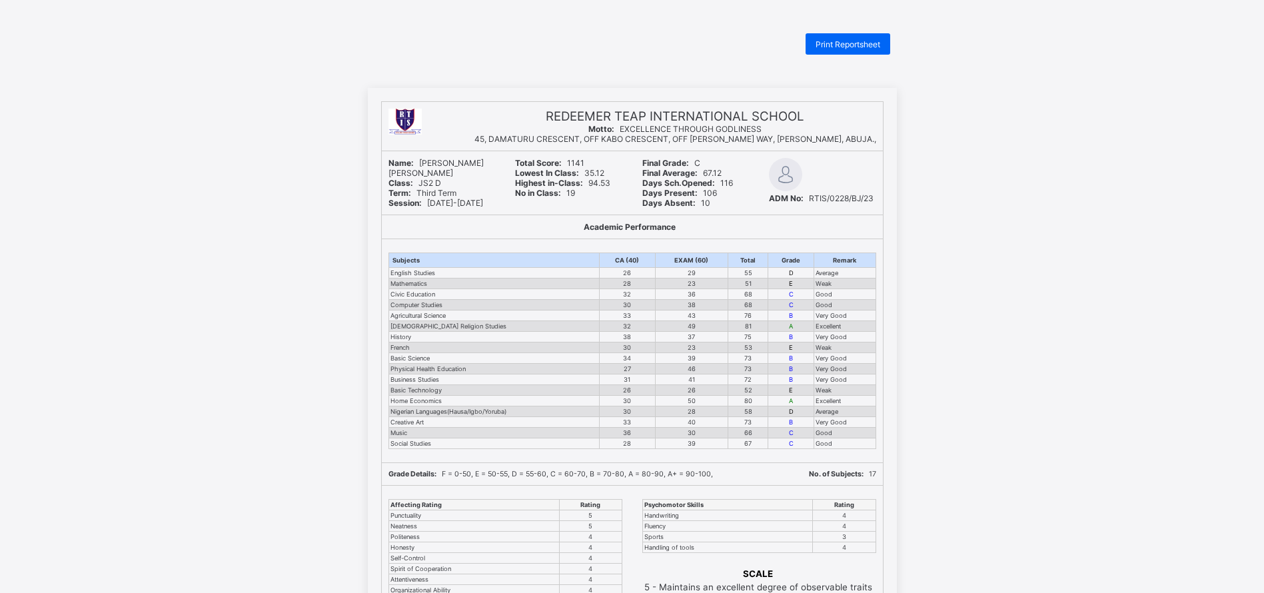
click at [848, 47] on span "Print Reportsheet" at bounding box center [847, 44] width 65 height 10
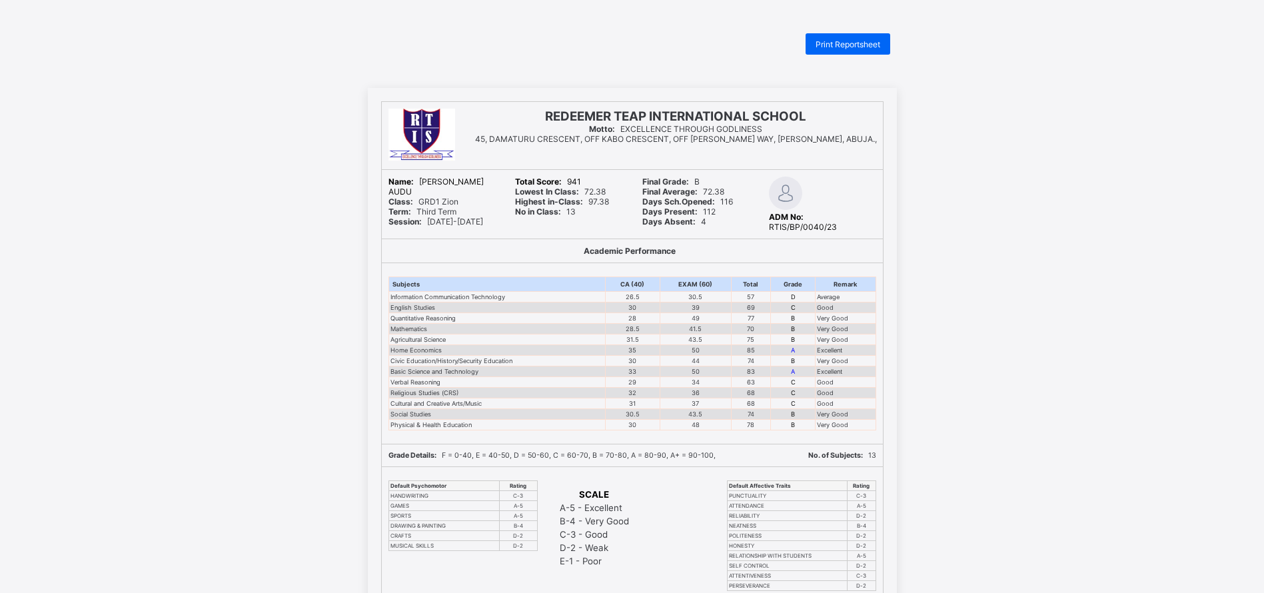
click at [847, 42] on span "Print Reportsheet" at bounding box center [847, 44] width 65 height 10
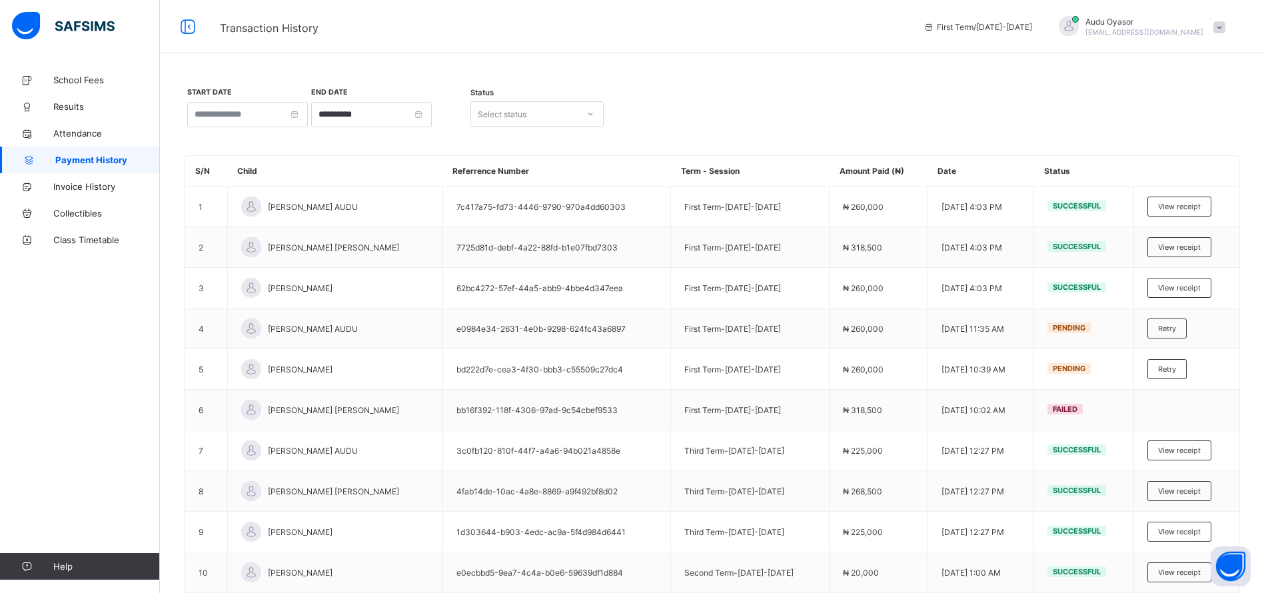
click at [1181, 203] on span "View receipt" at bounding box center [1179, 206] width 43 height 9
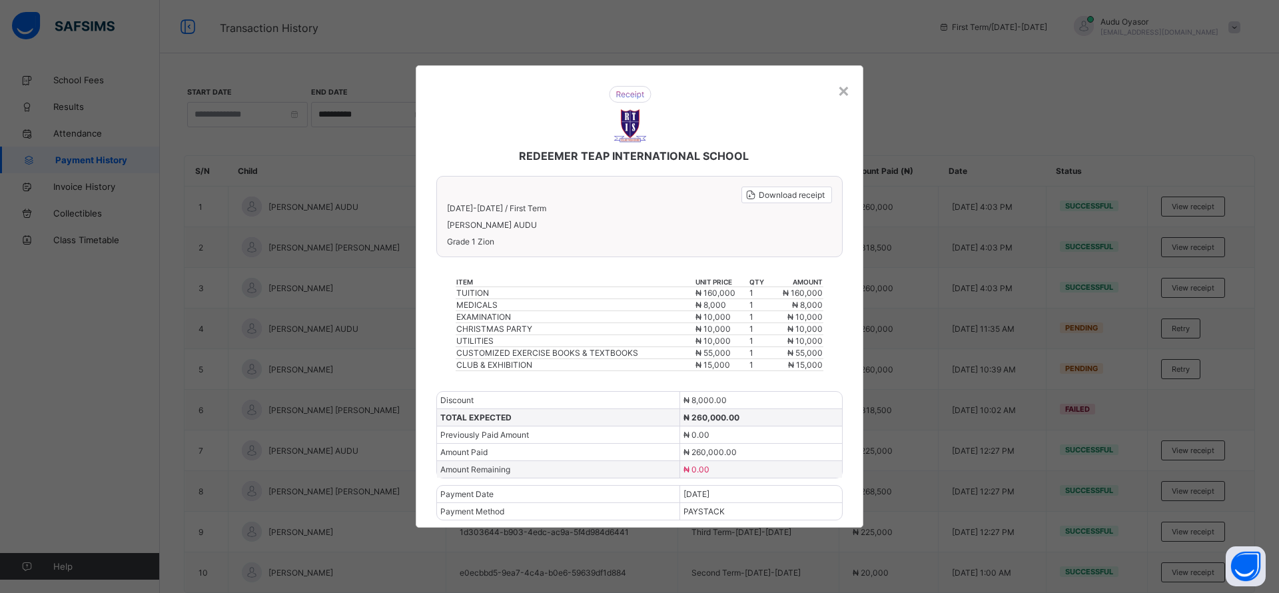
click at [773, 191] on span "Download receipt" at bounding box center [792, 195] width 66 height 10
